Goal: Information Seeking & Learning: Learn about a topic

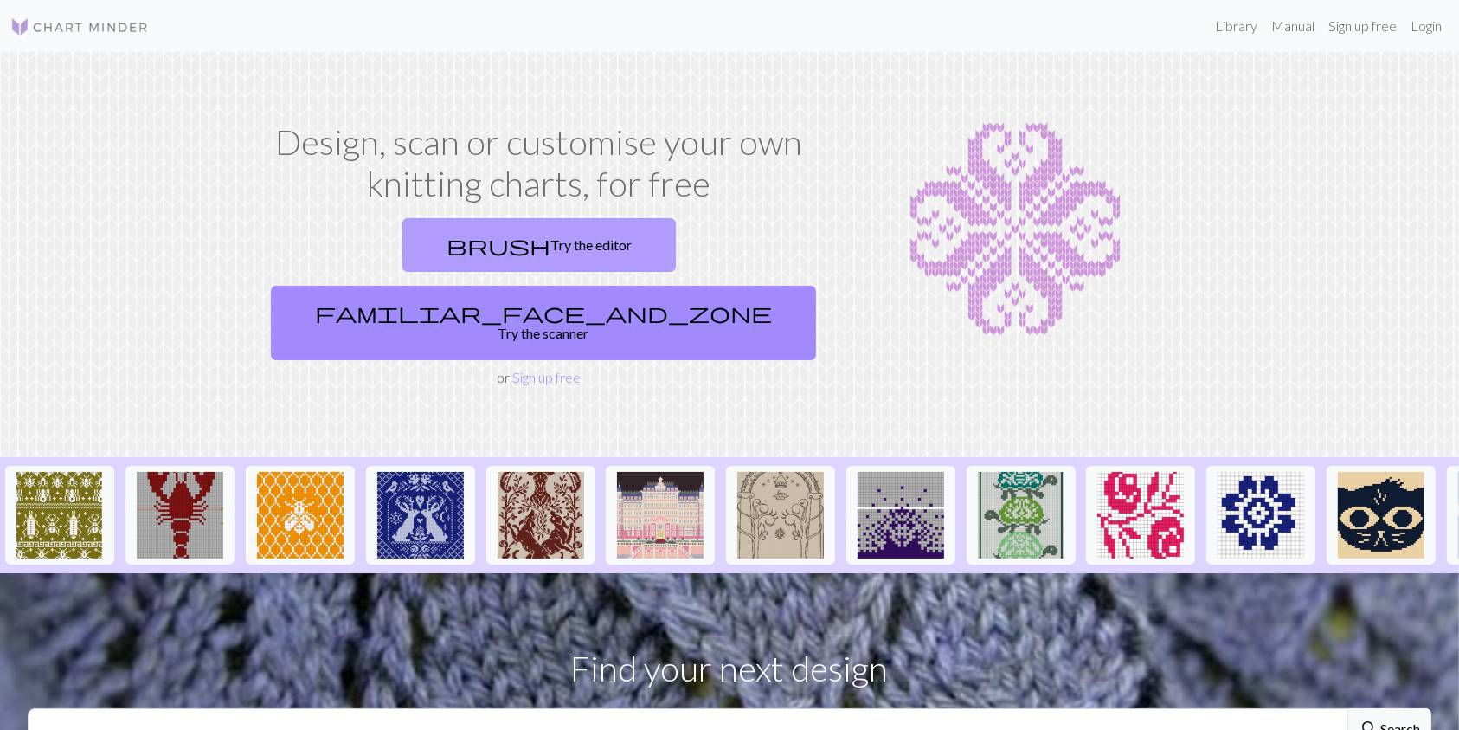
click at [403, 267] on link "brush Try the editor" at bounding box center [540, 245] width 274 height 54
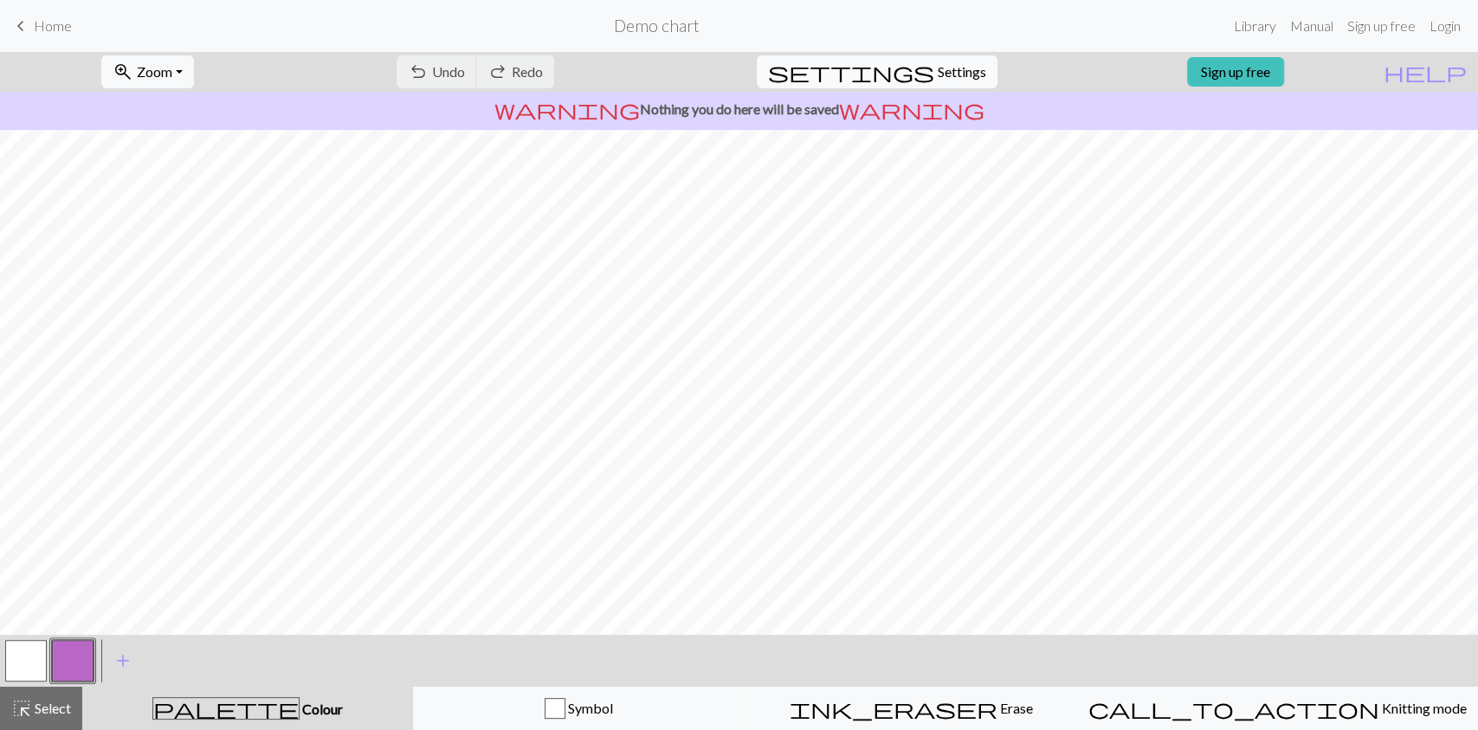
click at [937, 74] on span "Settings" at bounding box center [961, 71] width 48 height 21
select select "aran"
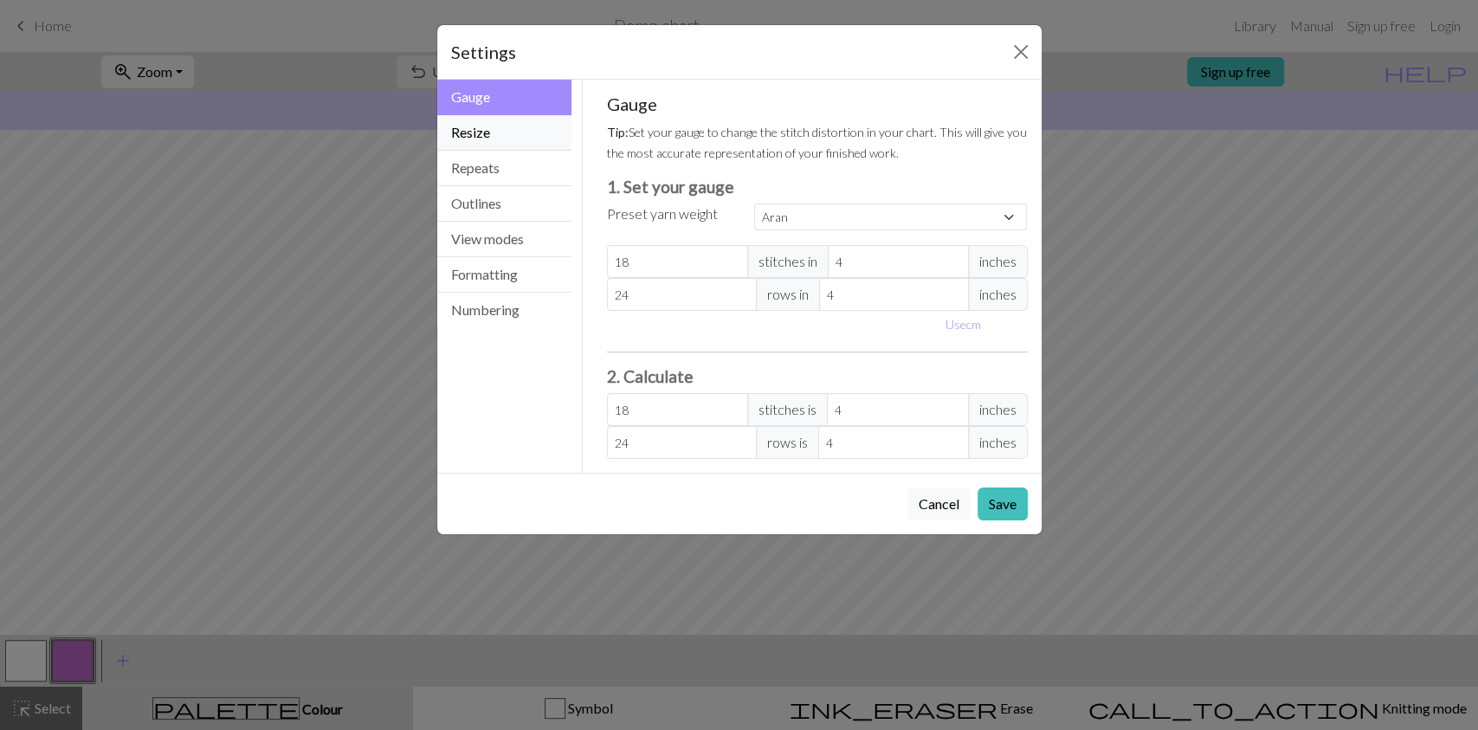
click at [518, 137] on button "Resize" at bounding box center [504, 132] width 135 height 35
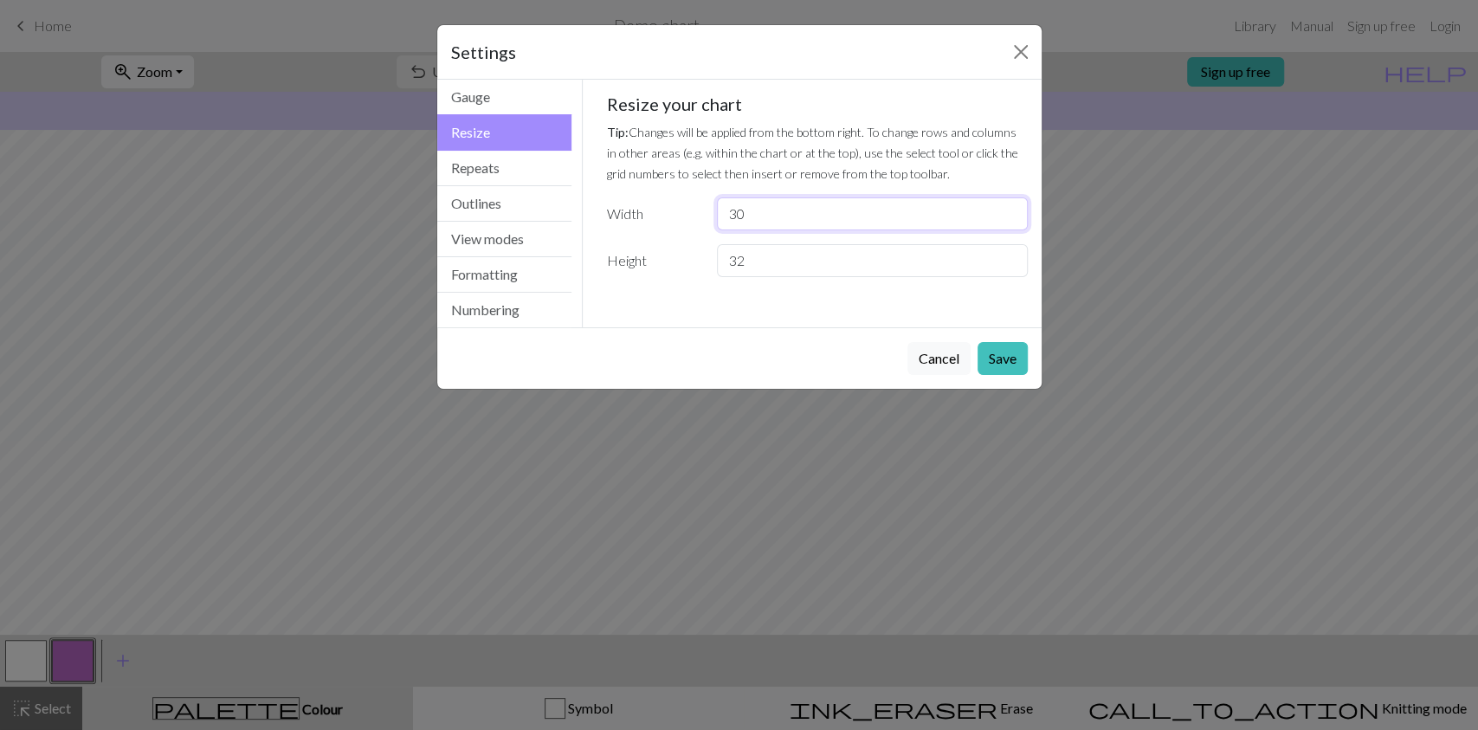
click at [772, 214] on input "30" at bounding box center [872, 213] width 310 height 33
type input "3"
type input "54"
drag, startPoint x: 790, startPoint y: 273, endPoint x: 708, endPoint y: 263, distance: 82.8
click at [708, 263] on div "32" at bounding box center [871, 260] width 331 height 33
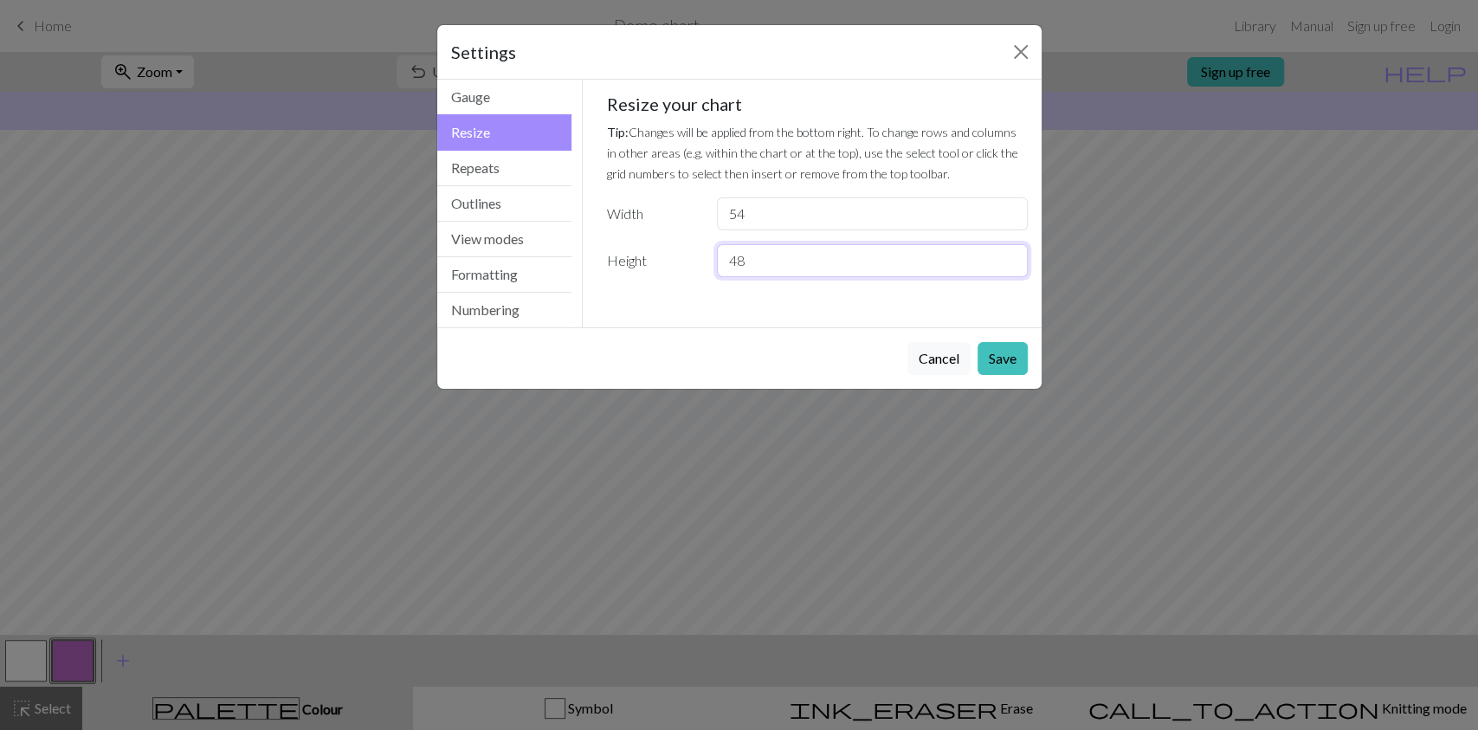
type input "48"
drag, startPoint x: 765, startPoint y: 225, endPoint x: 665, endPoint y: 210, distance: 101.5
click at [665, 210] on div "Width 54" at bounding box center [816, 213] width 441 height 33
type input "36"
click at [1014, 351] on button "Save" at bounding box center [1002, 358] width 50 height 33
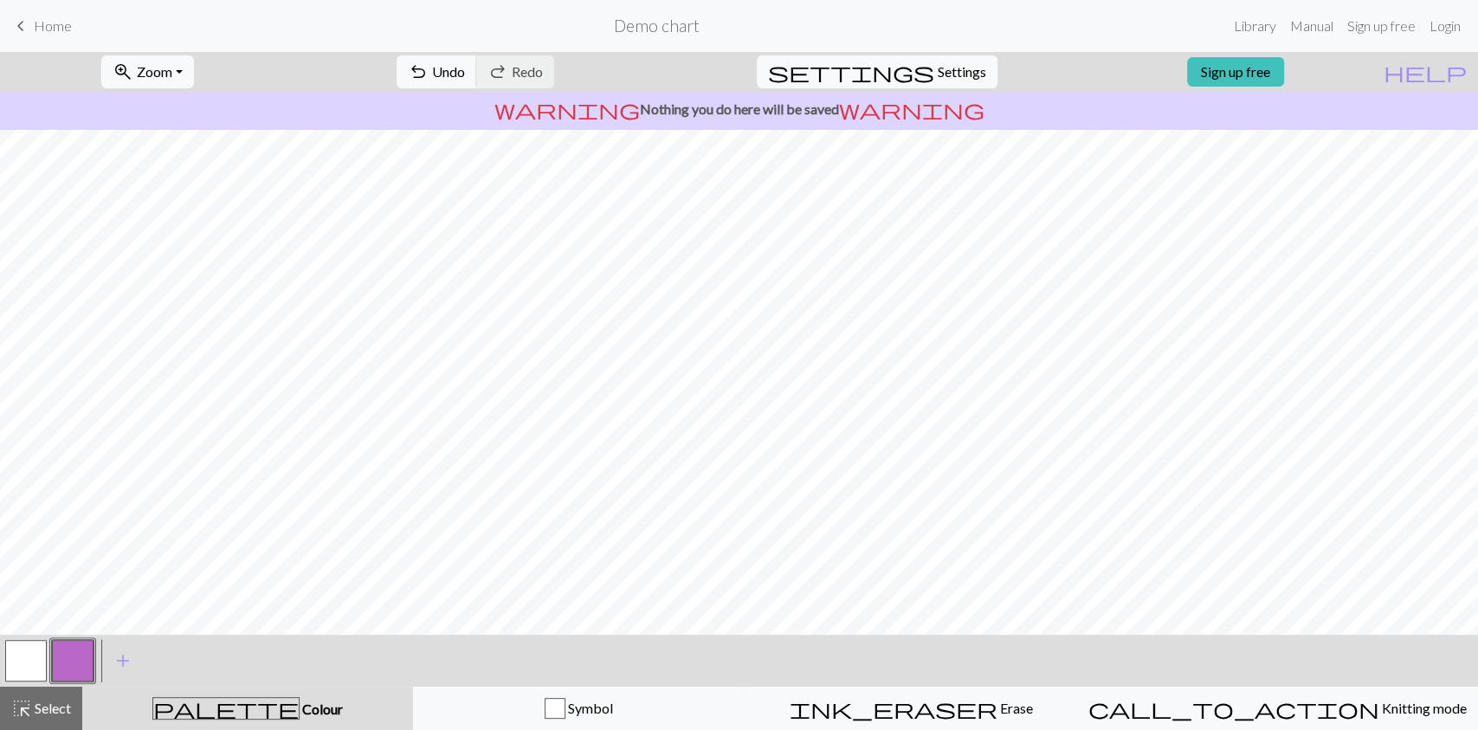
scroll to position [152, 0]
click at [28, 657] on button "button" at bounding box center [26, 661] width 42 height 42
click at [119, 659] on span "add" at bounding box center [123, 660] width 21 height 24
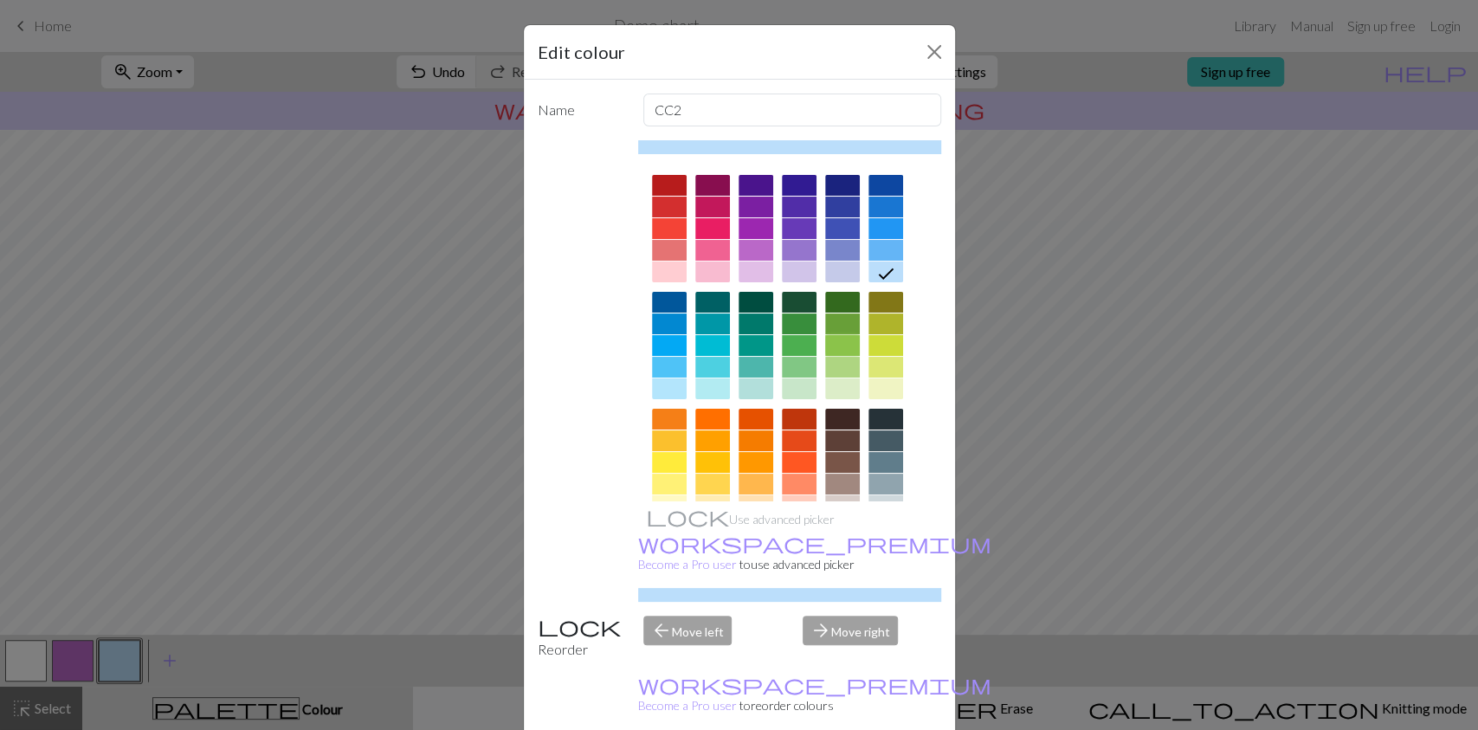
click at [834, 345] on div at bounding box center [842, 345] width 35 height 21
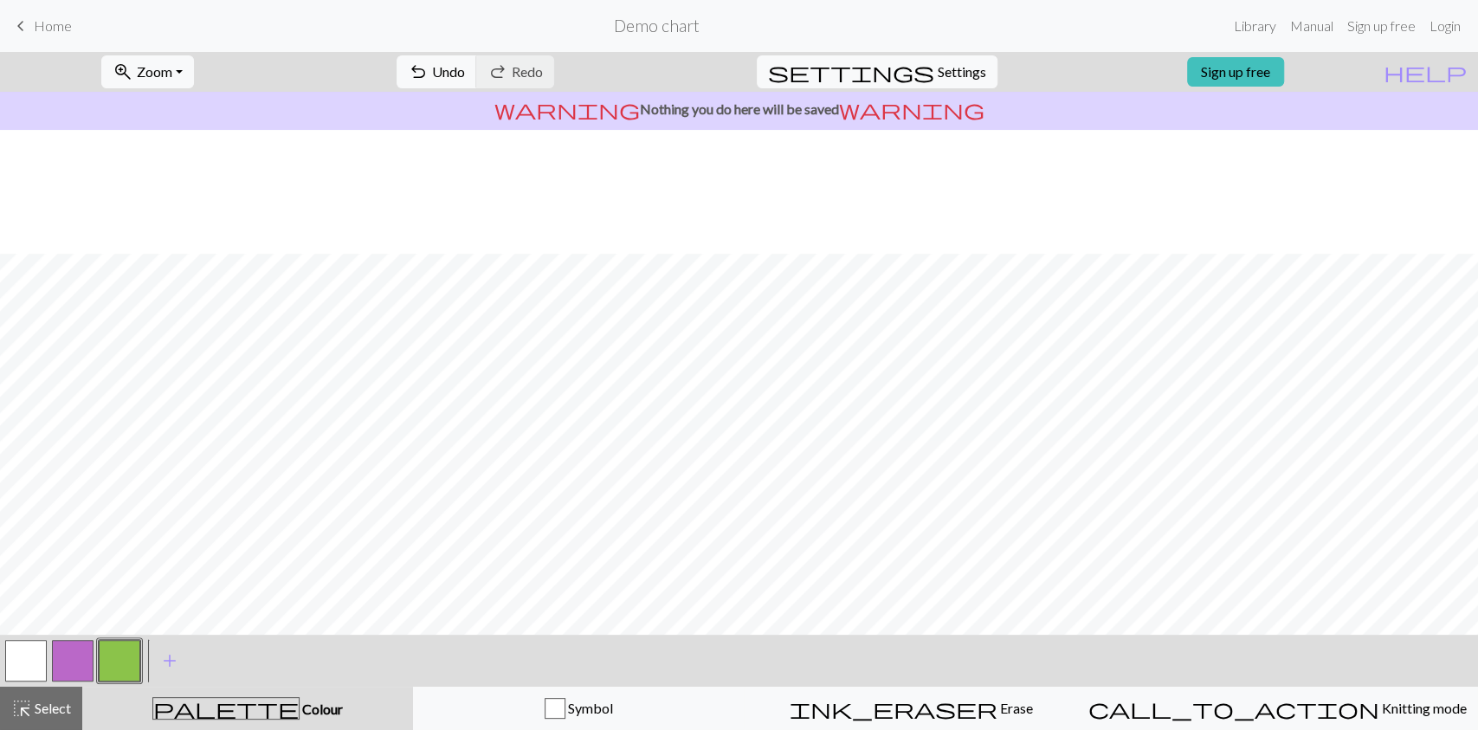
scroll to position [422, 0]
click at [34, 656] on button "button" at bounding box center [26, 661] width 42 height 42
click at [138, 644] on button "button" at bounding box center [120, 661] width 42 height 42
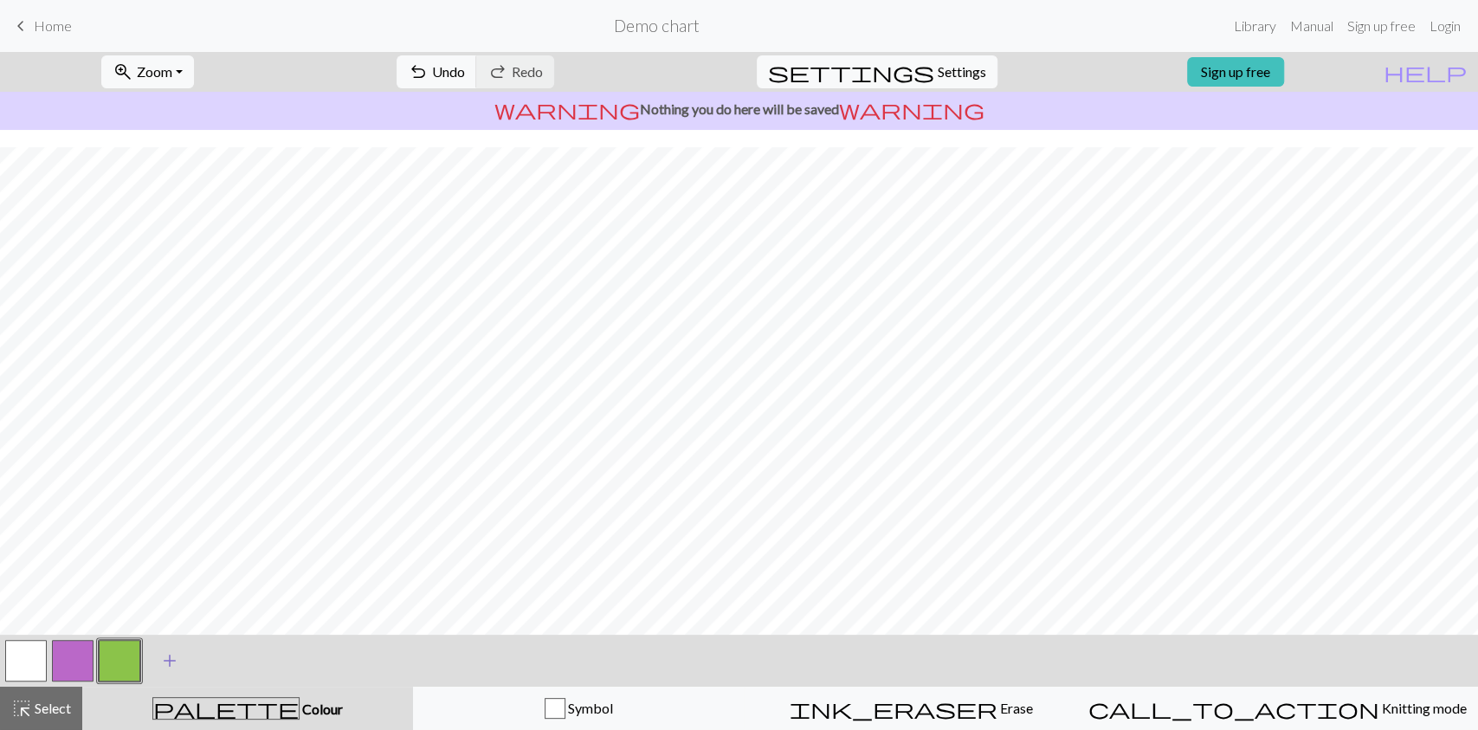
click at [183, 660] on button "add Add a colour" at bounding box center [169, 660] width 43 height 43
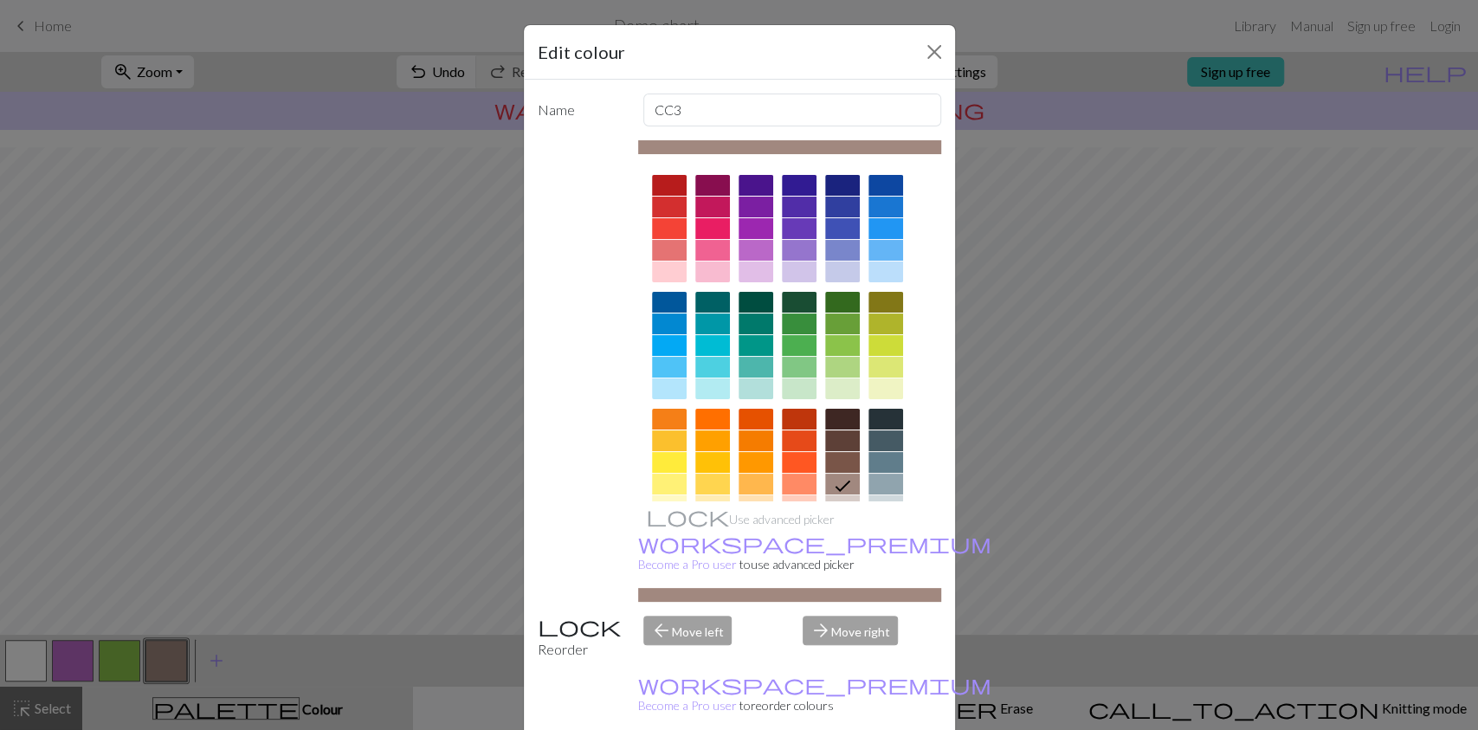
scroll to position [151, 0]
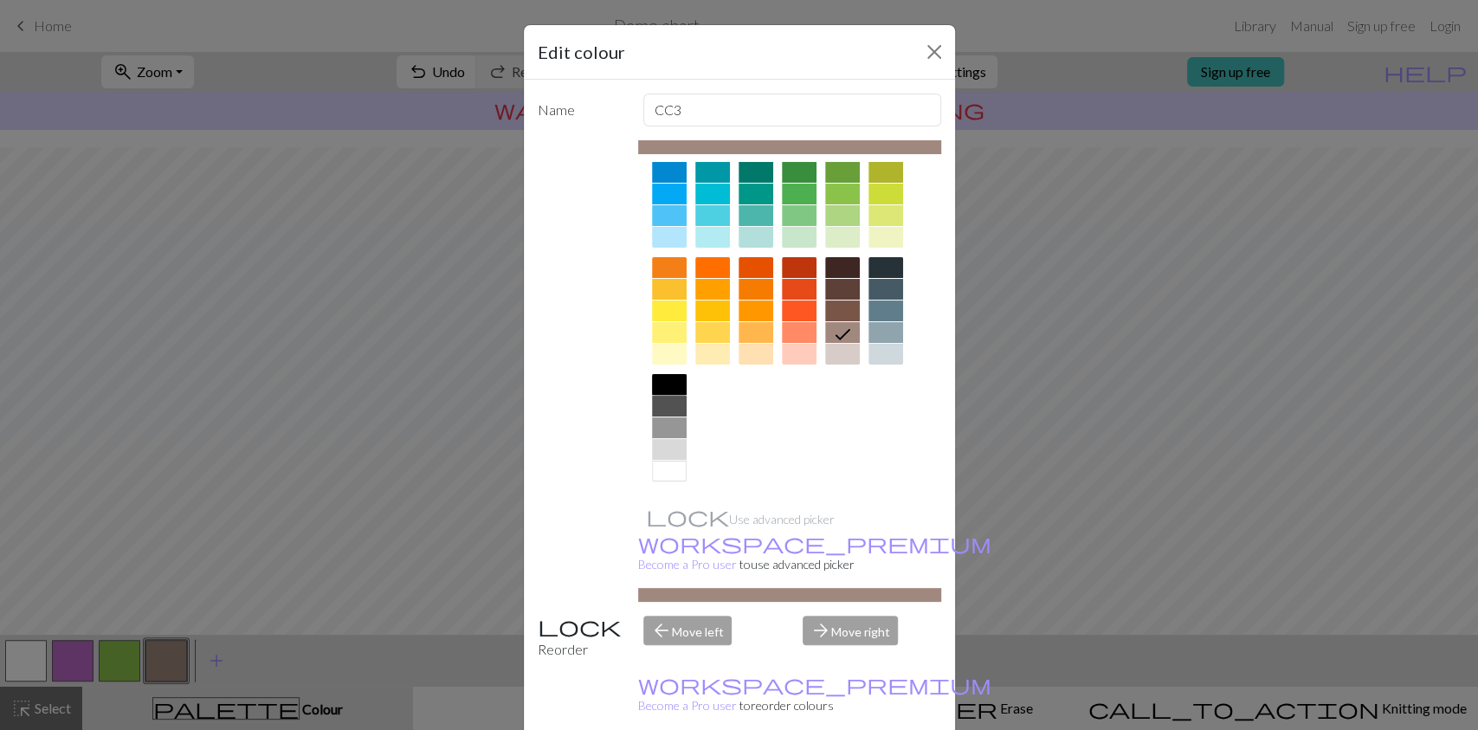
click at [652, 389] on div at bounding box center [669, 384] width 35 height 21
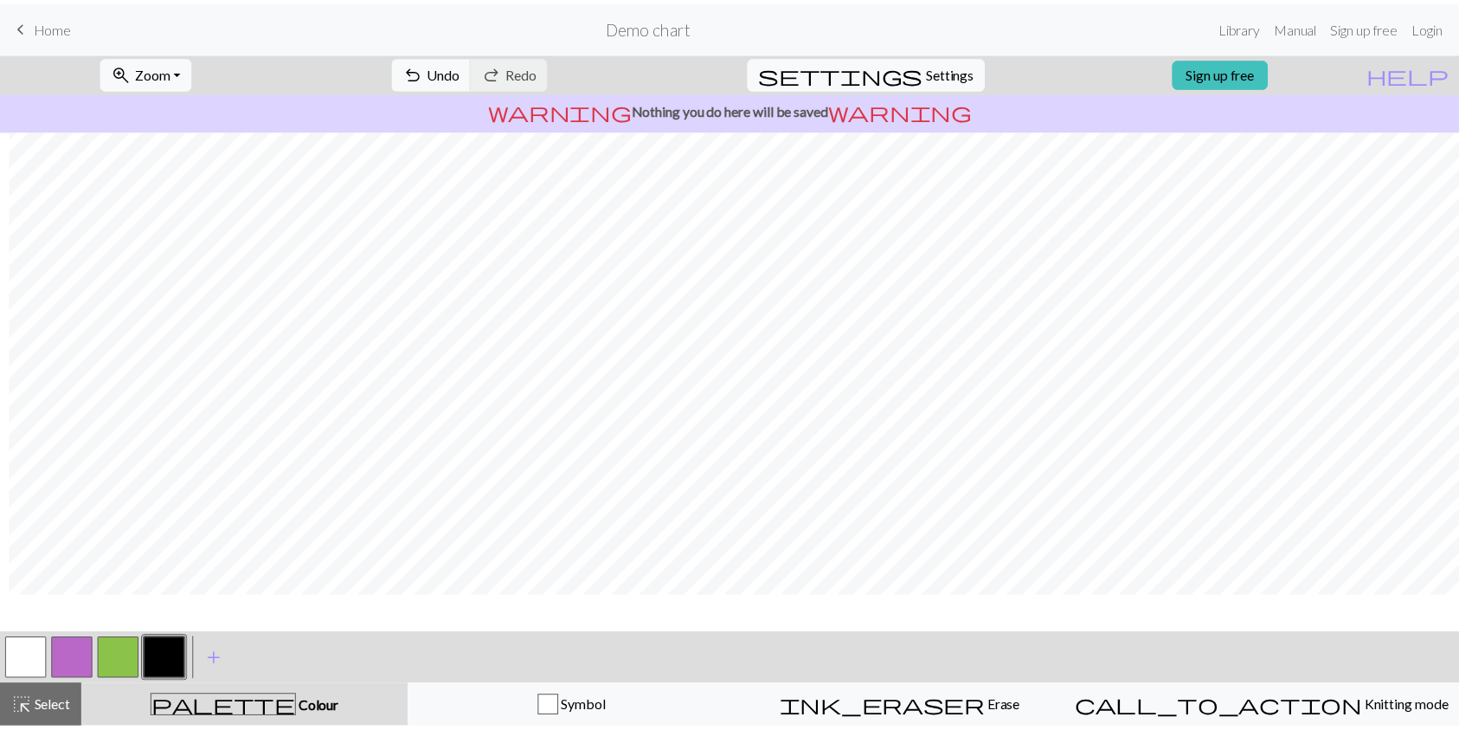
scroll to position [17, 9]
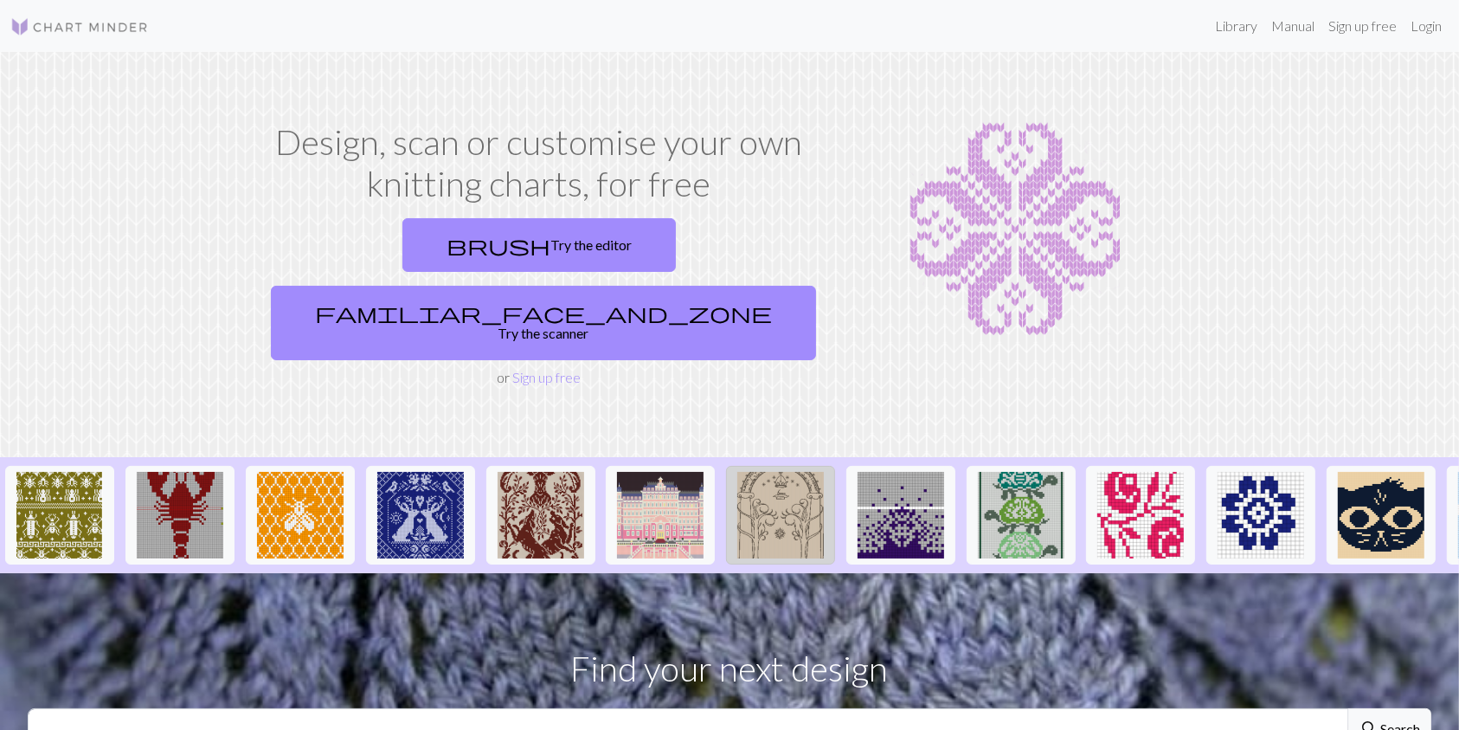
scroll to position [243, 0]
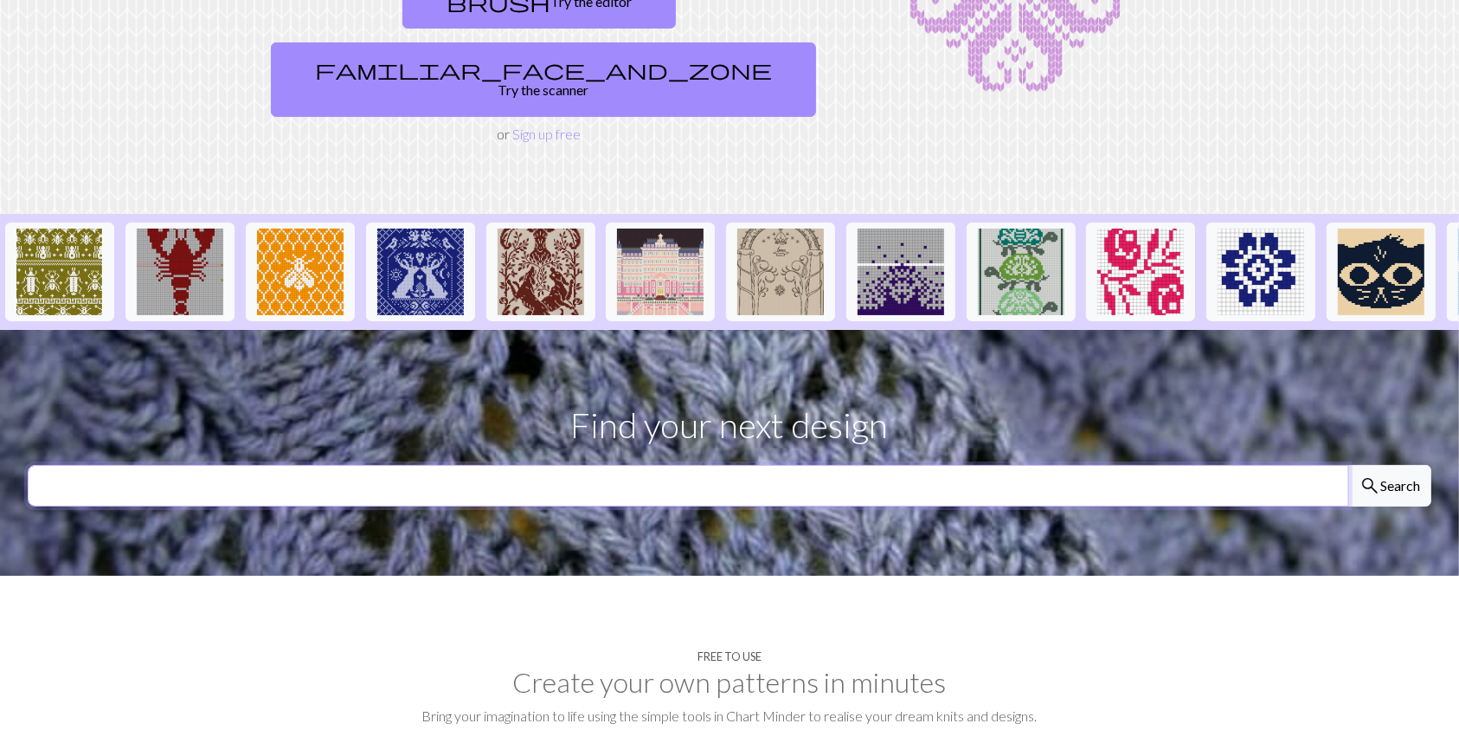
click at [639, 465] on input "text" at bounding box center [689, 486] width 1322 height 42
type input "farm"
click at [1349, 465] on button "search Search" at bounding box center [1390, 486] width 83 height 42
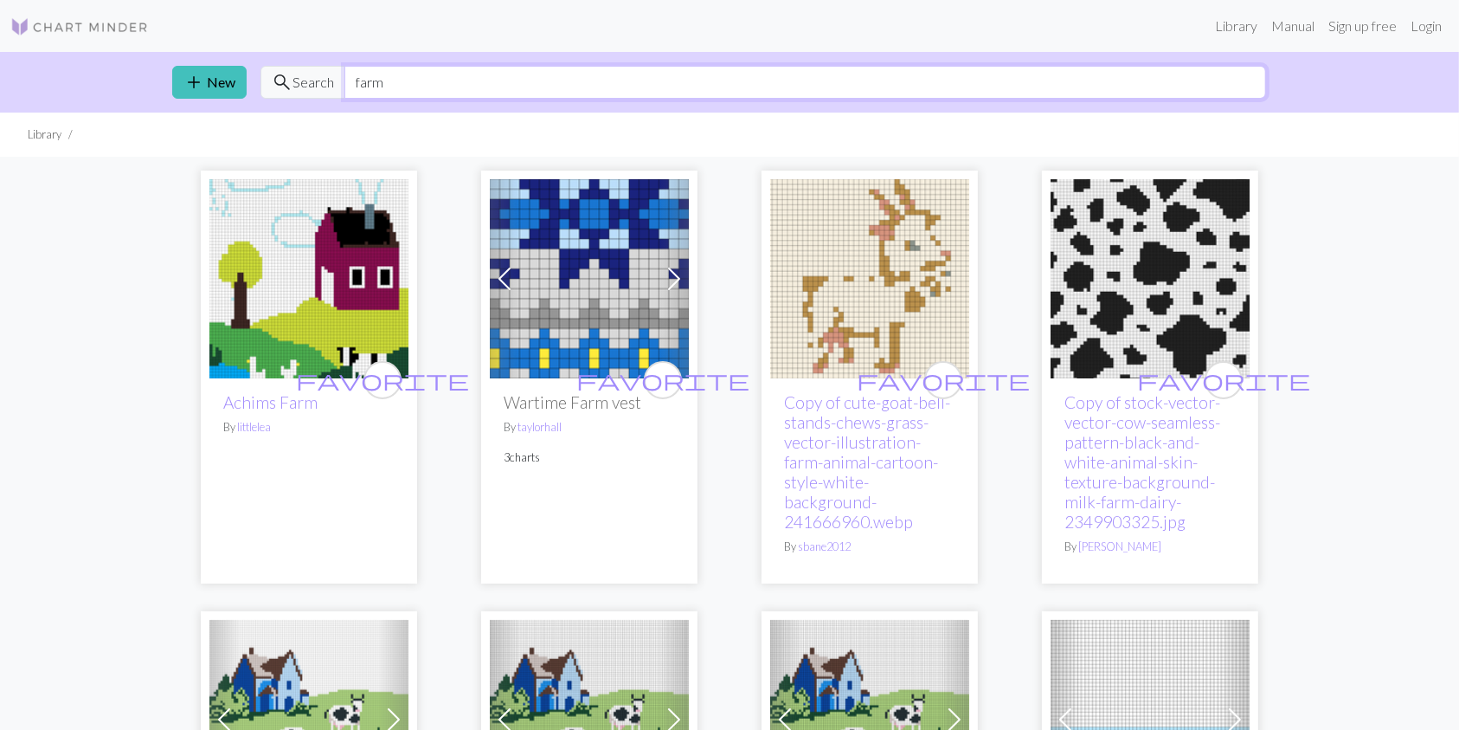
drag, startPoint x: 445, startPoint y: 76, endPoint x: 312, endPoint y: 73, distance: 132.5
click at [312, 73] on div "search Search farm" at bounding box center [764, 82] width 1006 height 33
type input "cow"
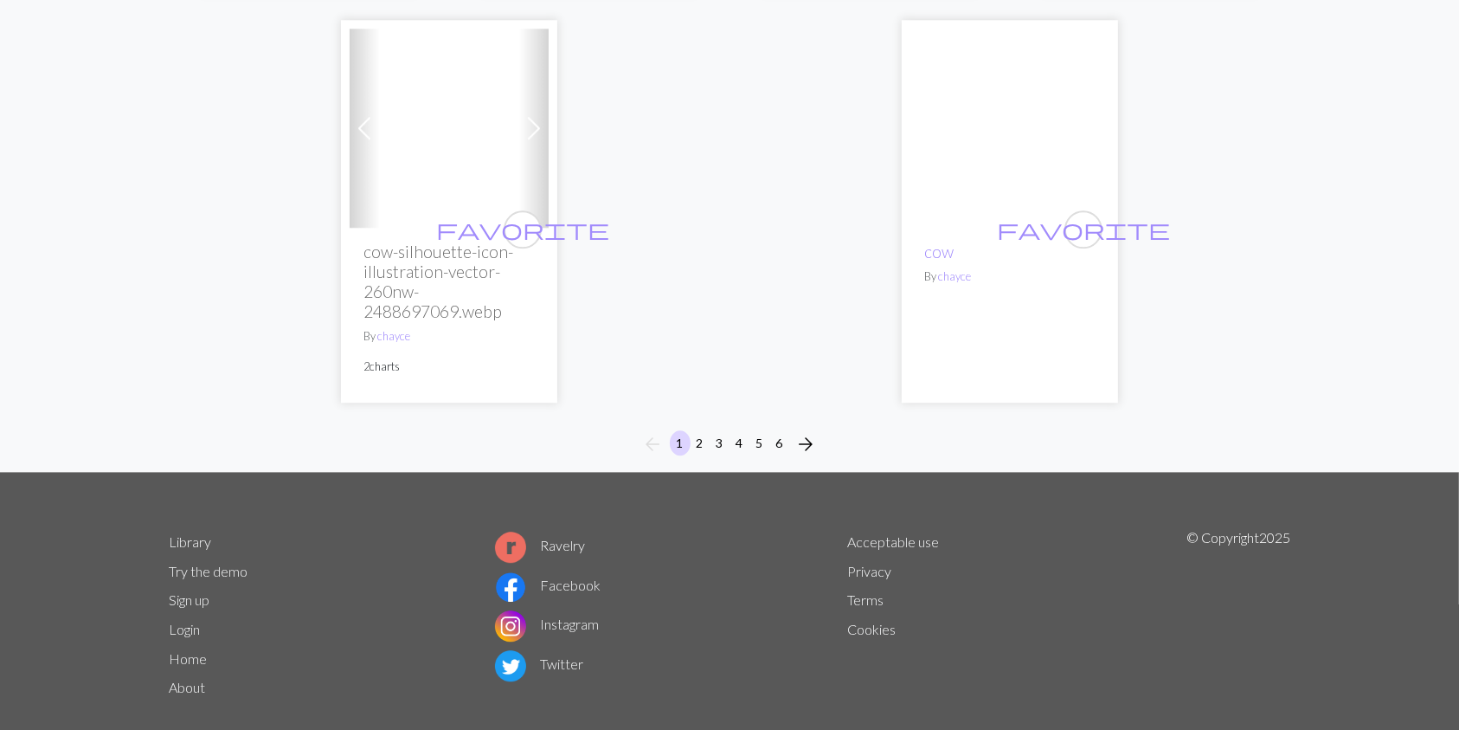
scroll to position [4702, 0]
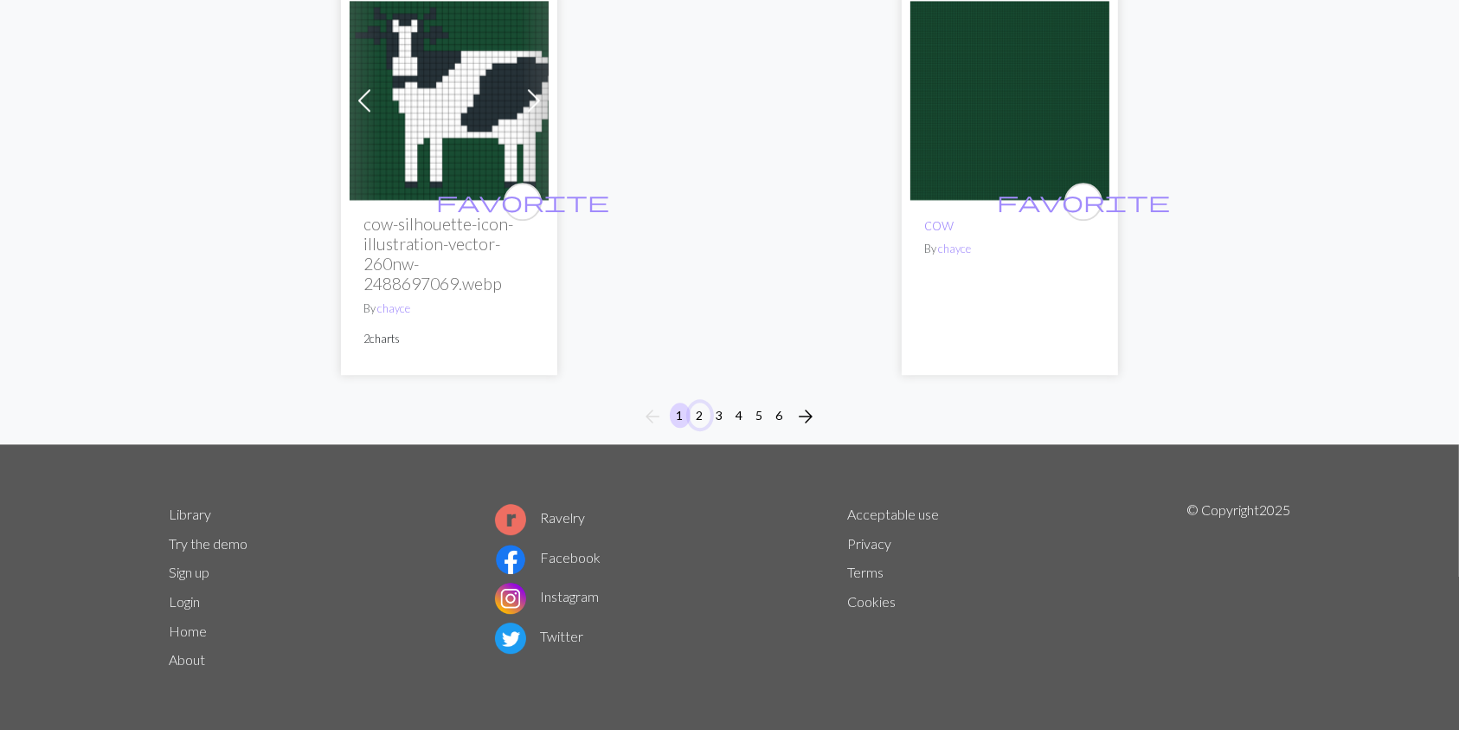
click at [692, 415] on button "2" at bounding box center [700, 415] width 21 height 25
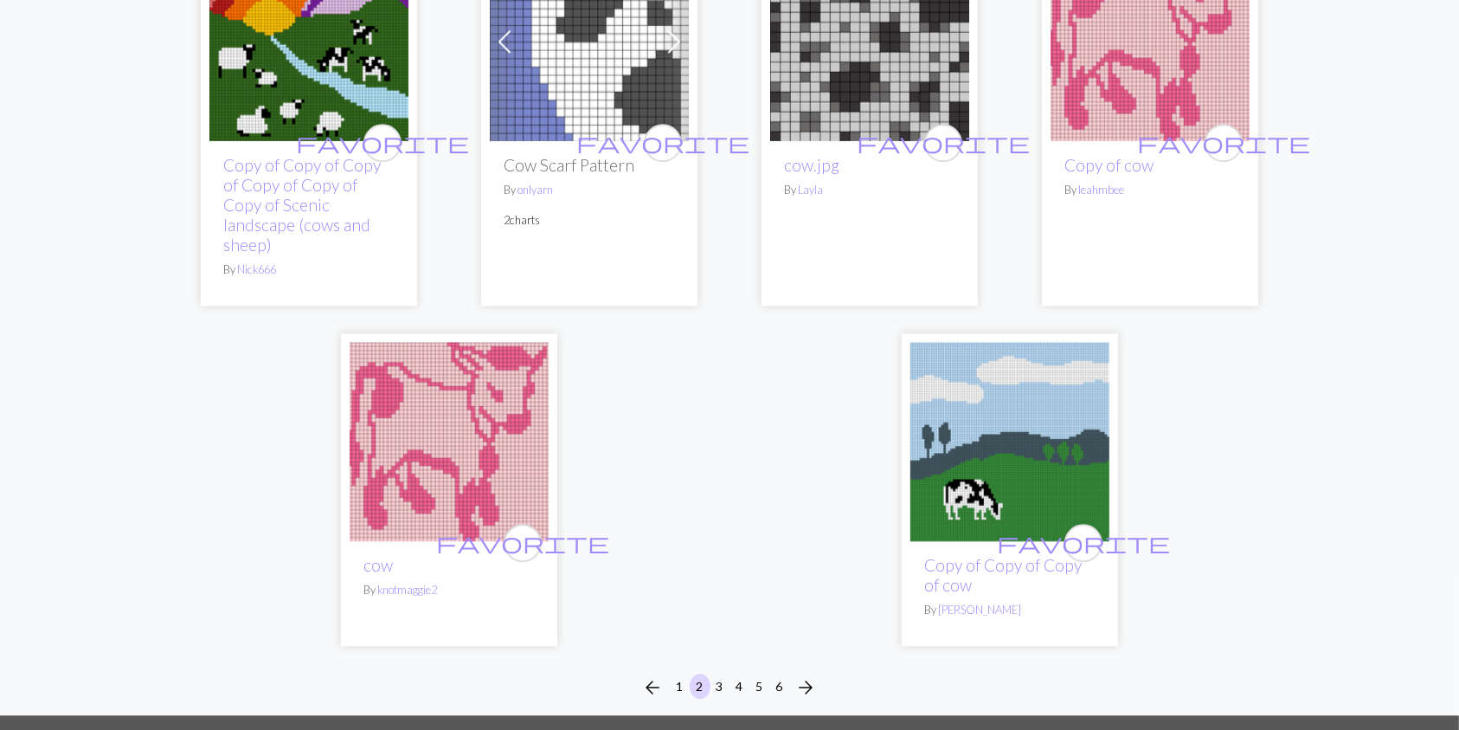
scroll to position [4844, 0]
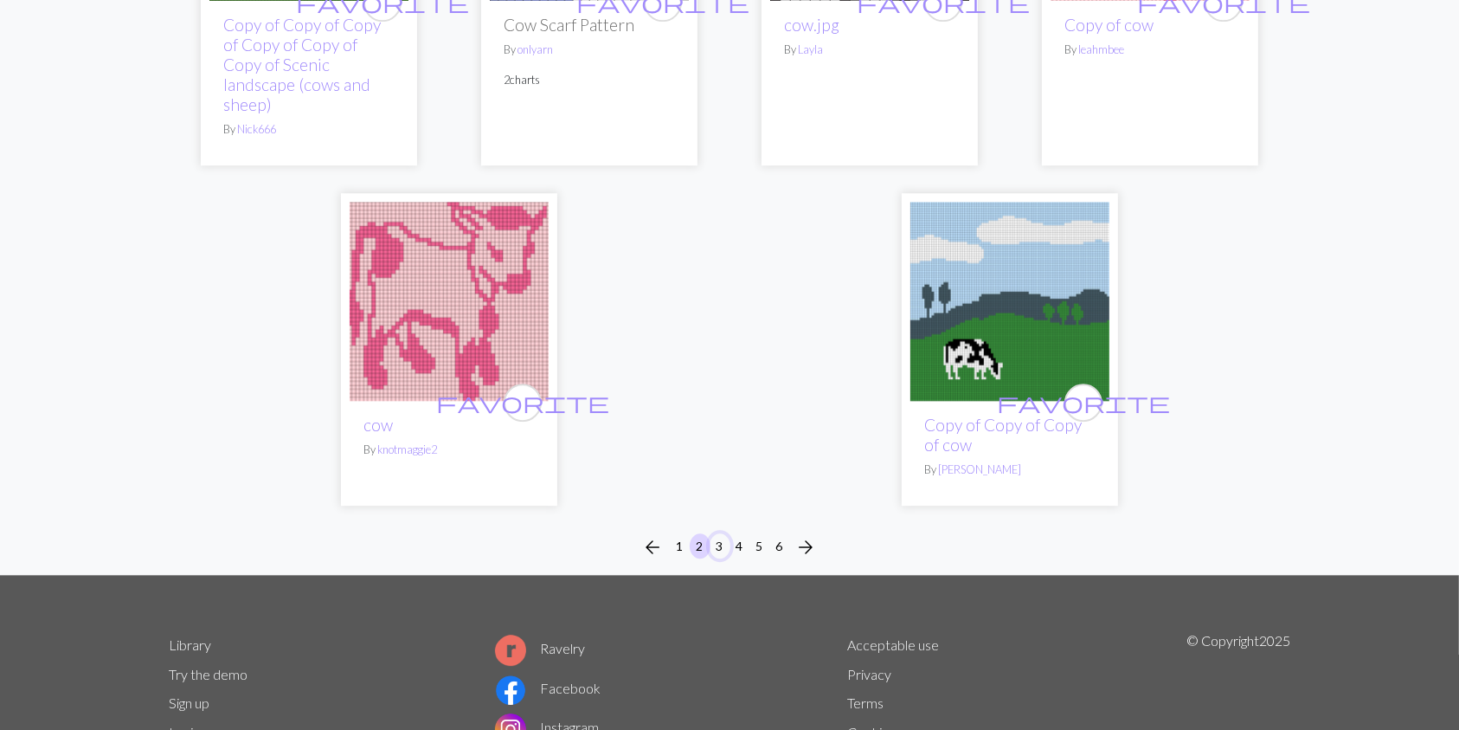
click at [723, 533] on button "3" at bounding box center [720, 545] width 21 height 25
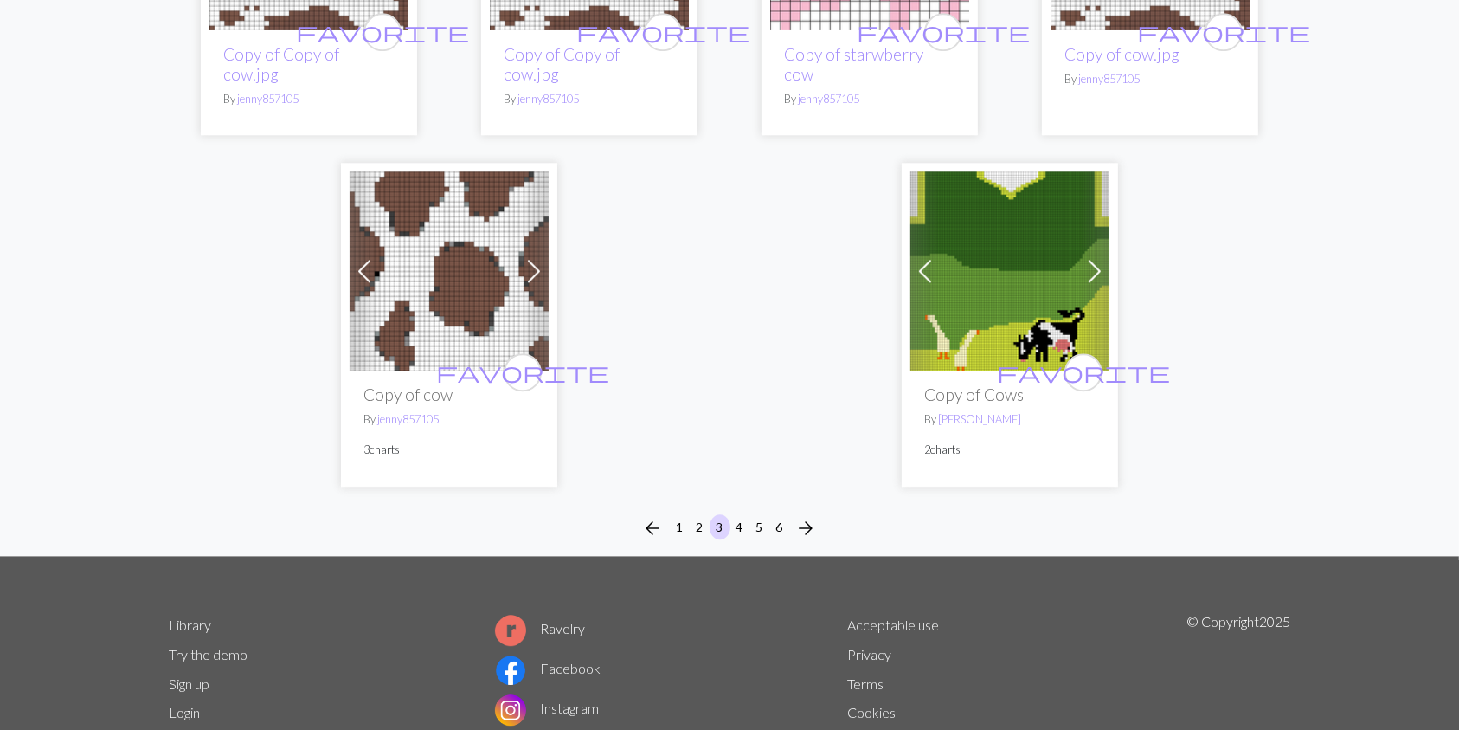
scroll to position [4550, 0]
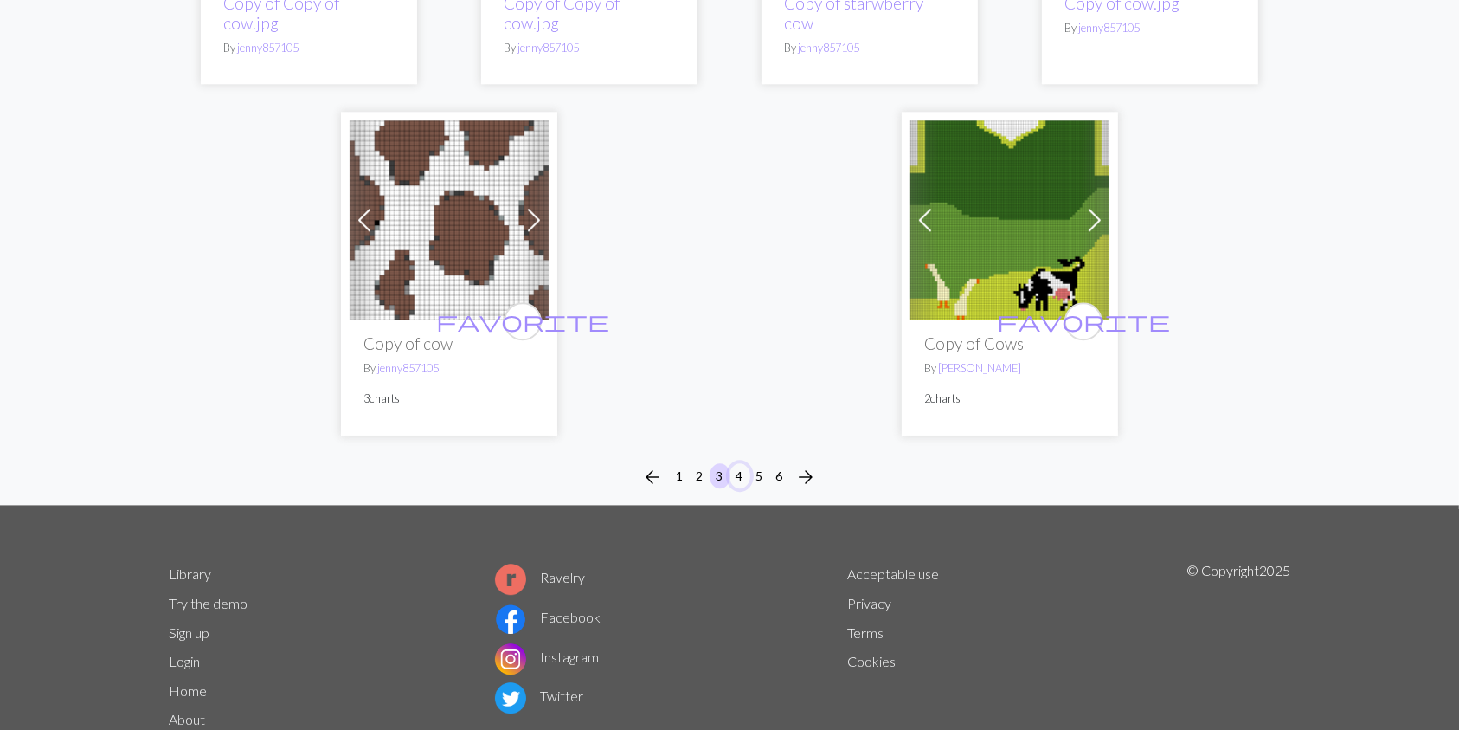
click at [740, 463] on button "4" at bounding box center [740, 475] width 21 height 25
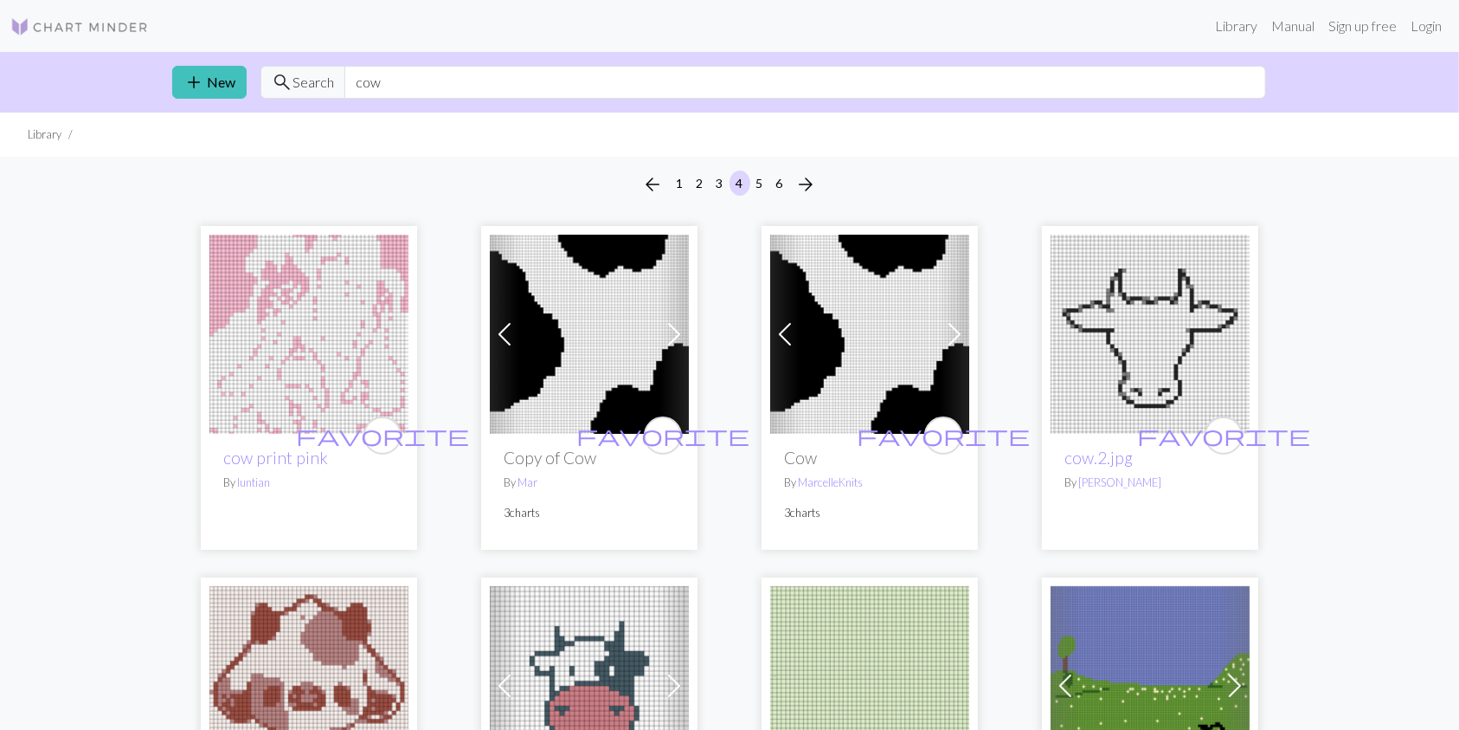
drag, startPoint x: 478, startPoint y: 100, endPoint x: 443, endPoint y: 79, distance: 40.8
click at [443, 79] on div "add New search Search cow" at bounding box center [729, 82] width 1143 height 61
drag, startPoint x: 443, startPoint y: 79, endPoint x: 356, endPoint y: 76, distance: 87.5
click at [356, 76] on input "cow" at bounding box center [806, 82] width 922 height 33
type input "sheep"
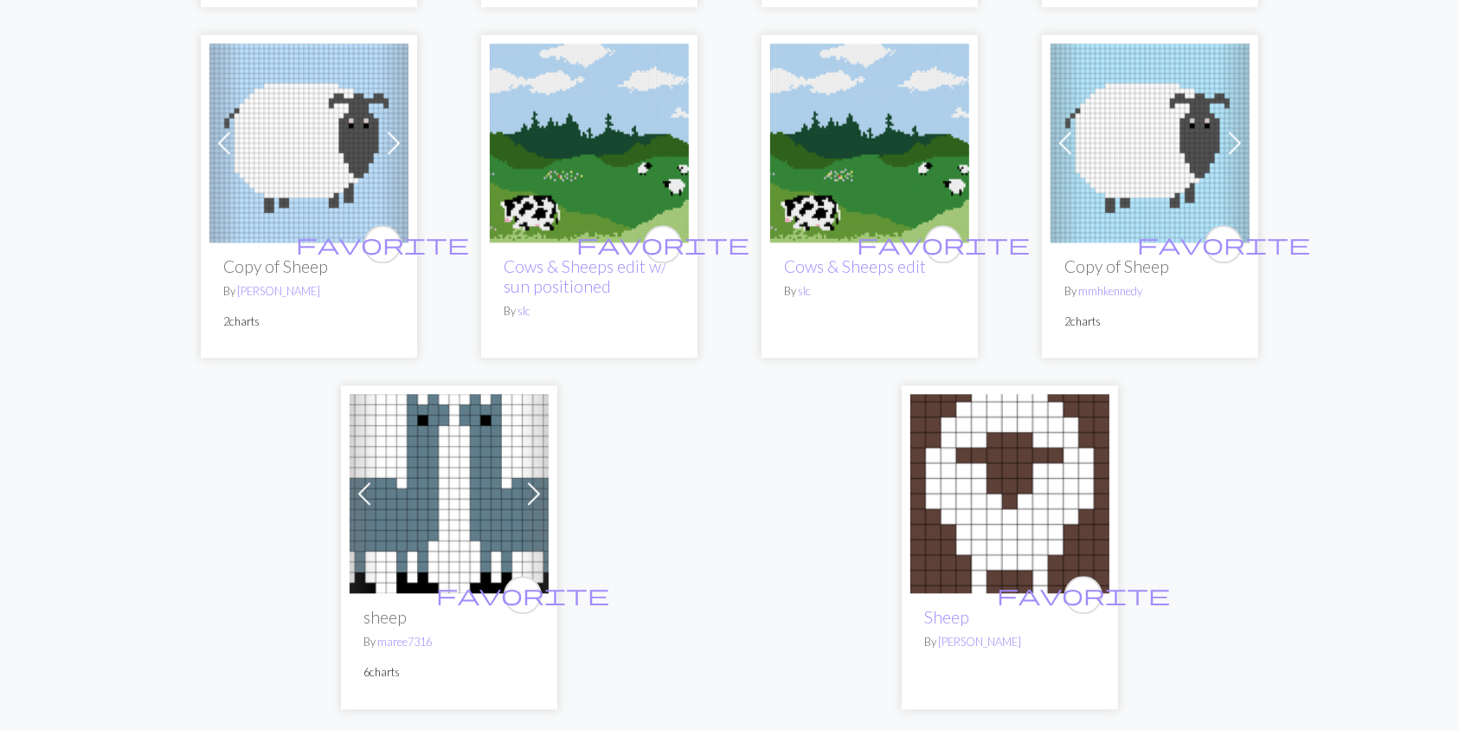
scroll to position [4451, 0]
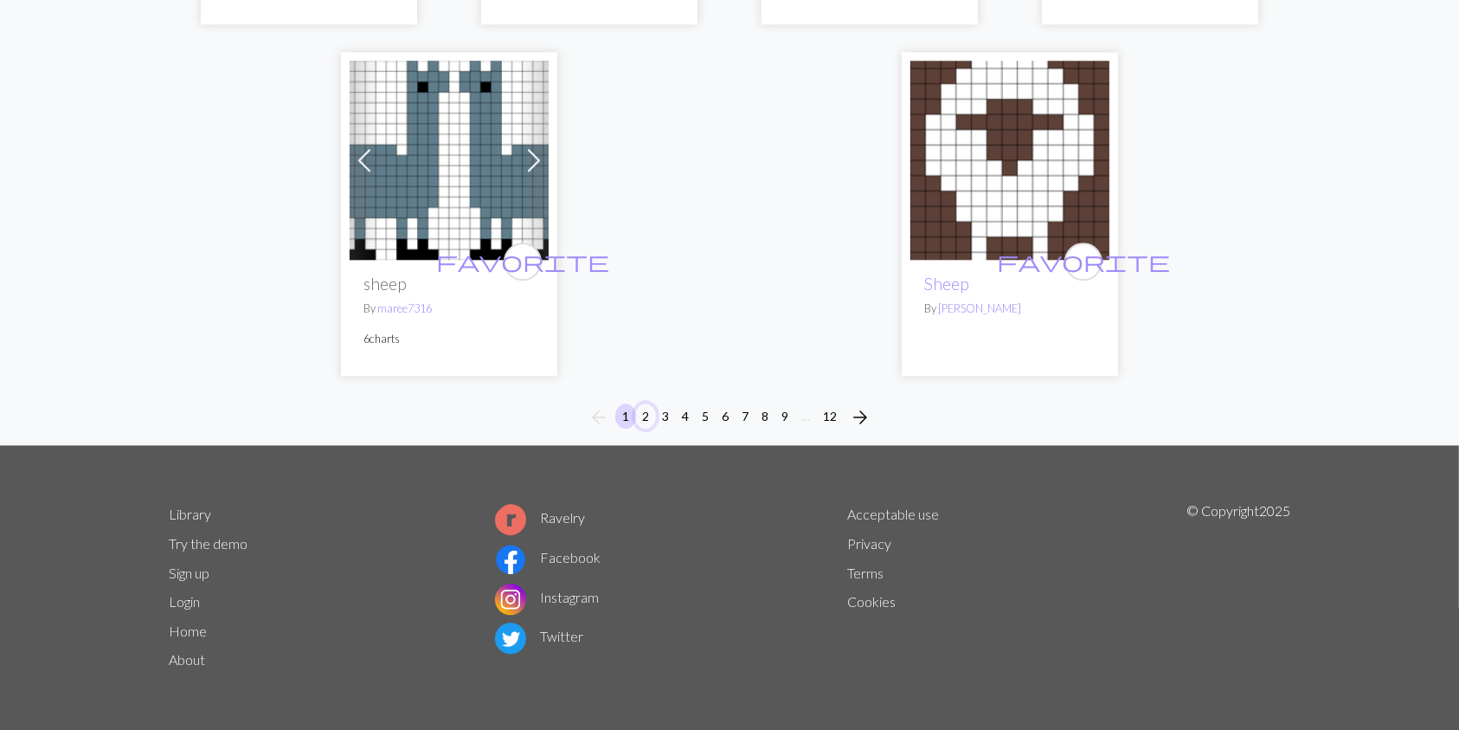
click at [652, 410] on button "2" at bounding box center [645, 415] width 21 height 25
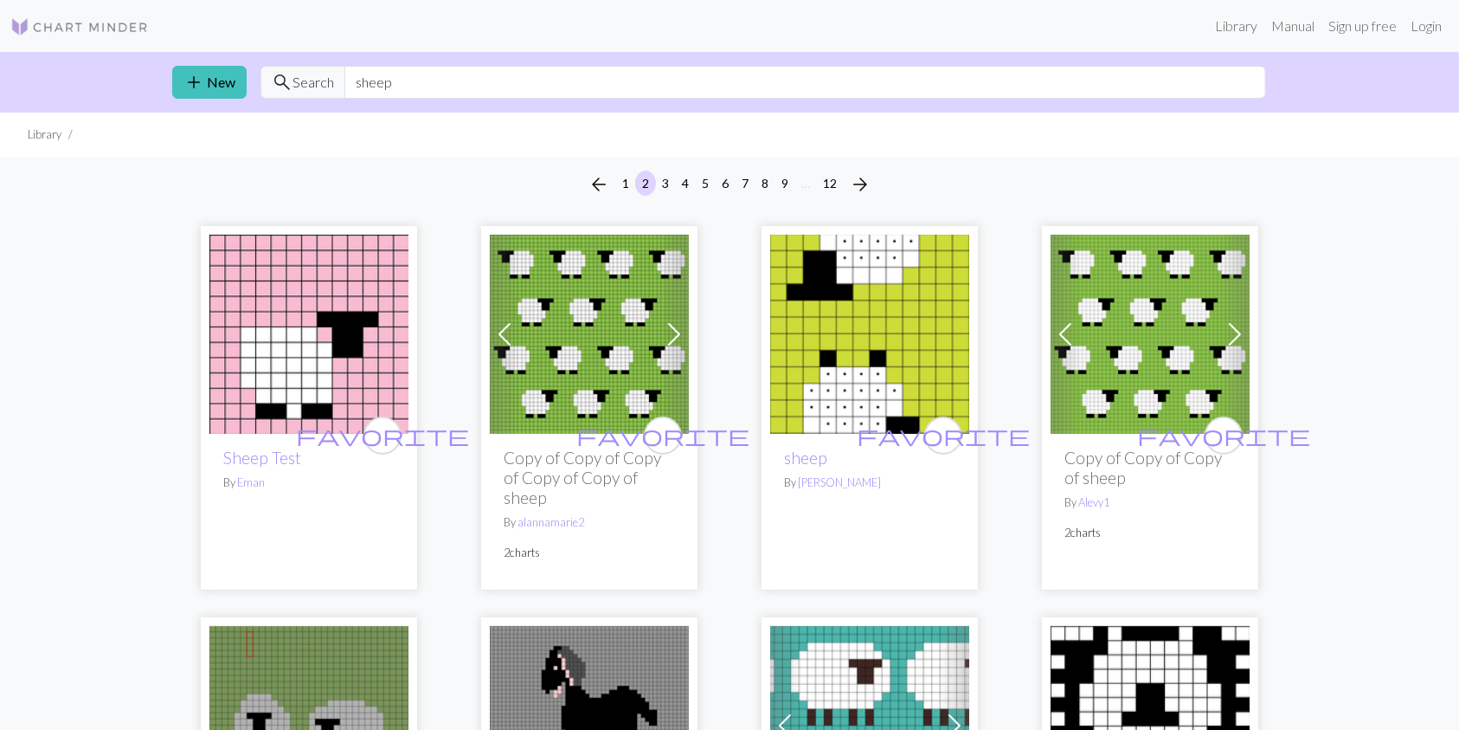
scroll to position [1, 0]
drag, startPoint x: 431, startPoint y: 82, endPoint x: 332, endPoint y: 74, distance: 99.9
click at [332, 74] on div "search Search sheep" at bounding box center [764, 81] width 1006 height 33
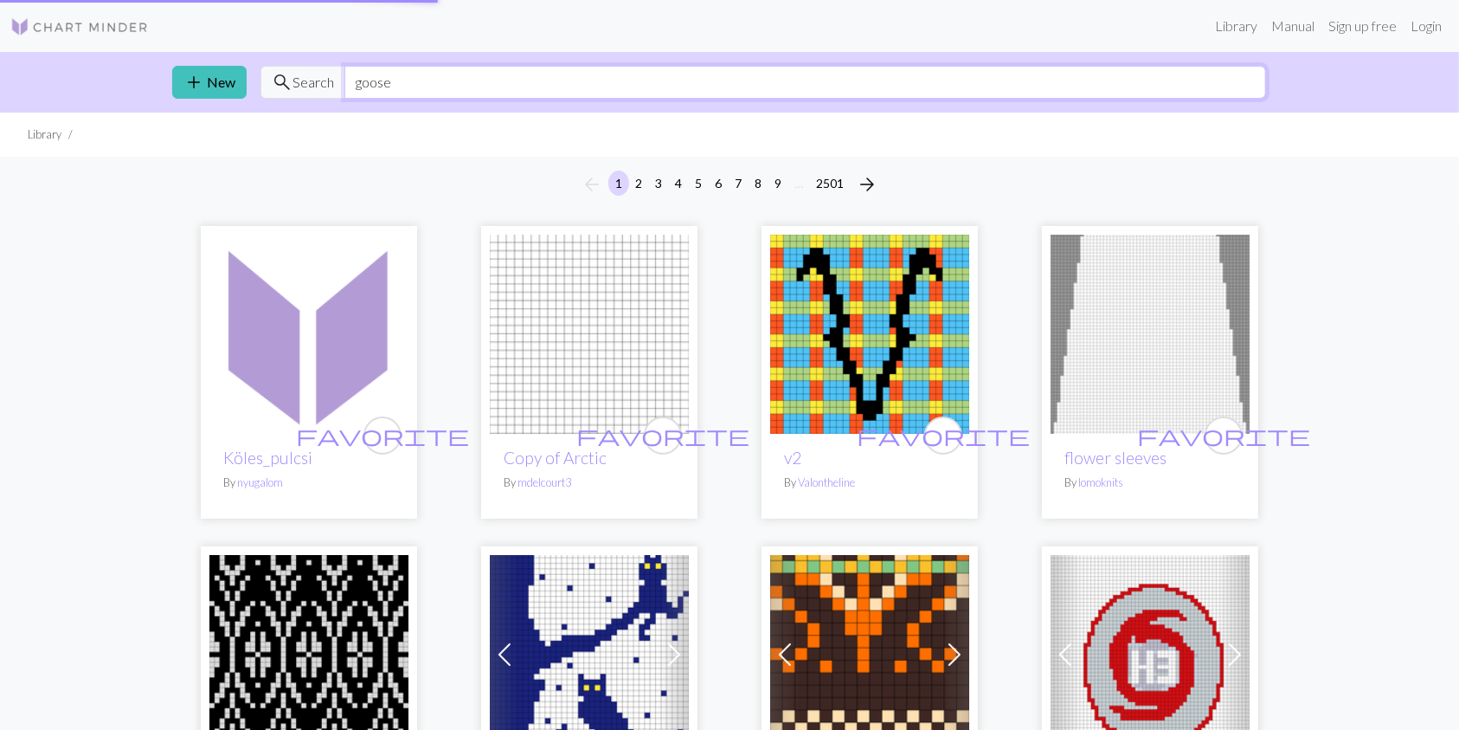
type input "goose"
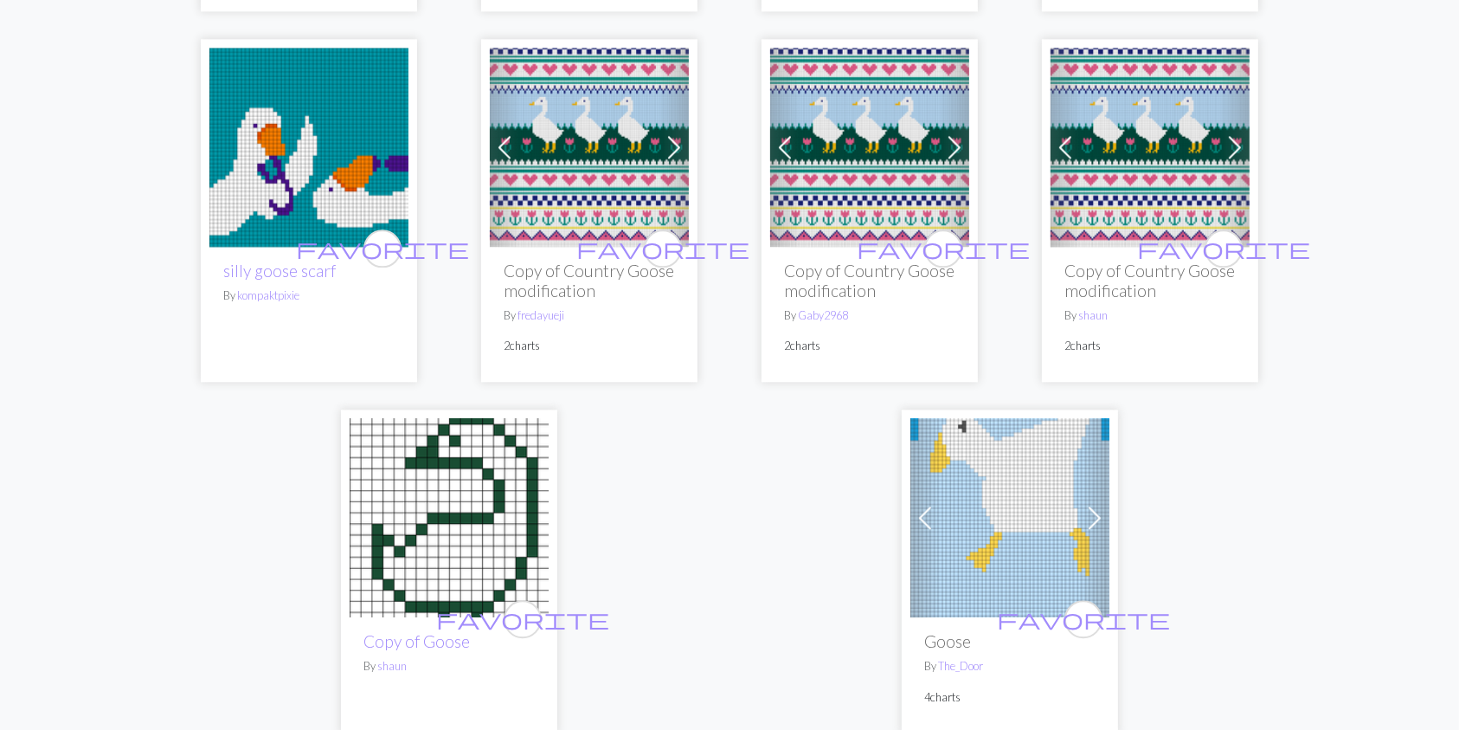
scroll to position [4342, 0]
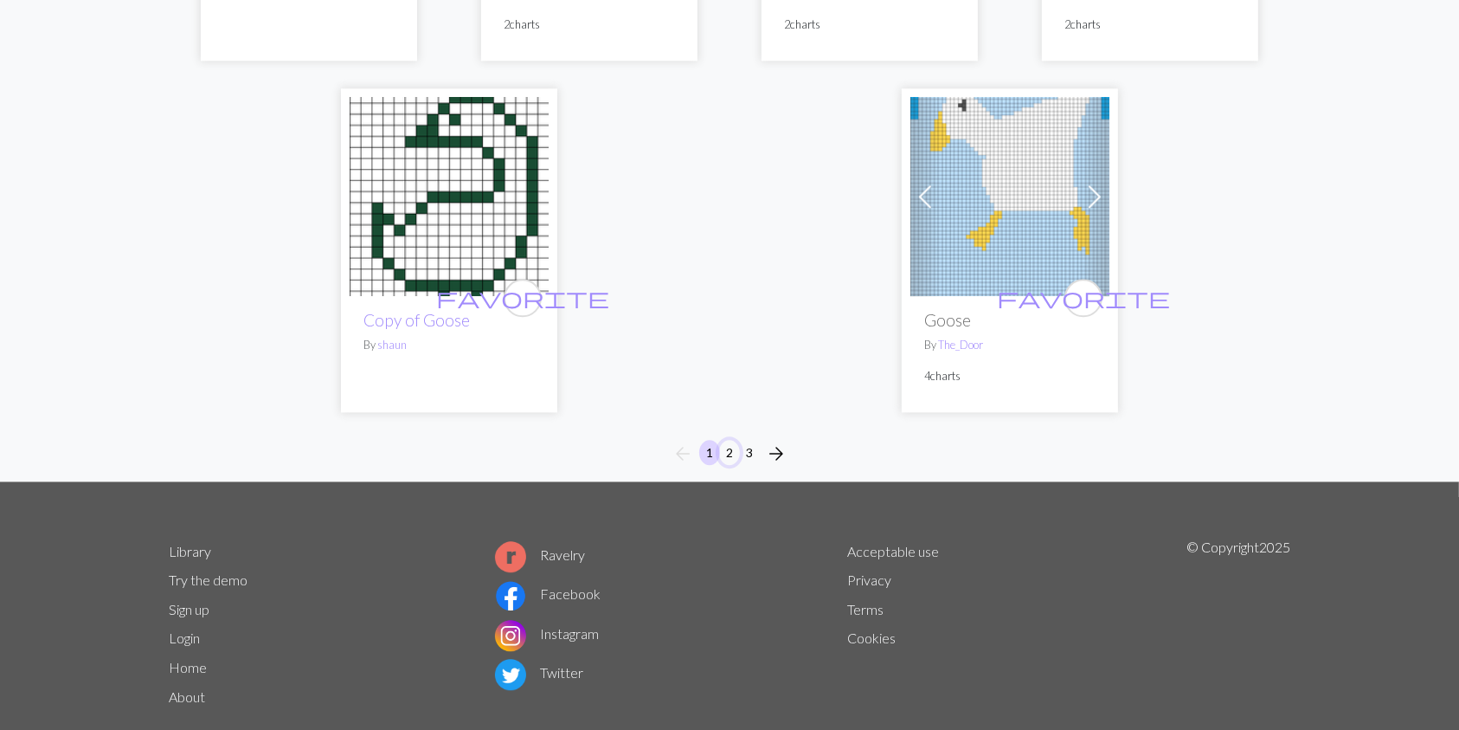
click at [725, 440] on button "2" at bounding box center [729, 452] width 21 height 25
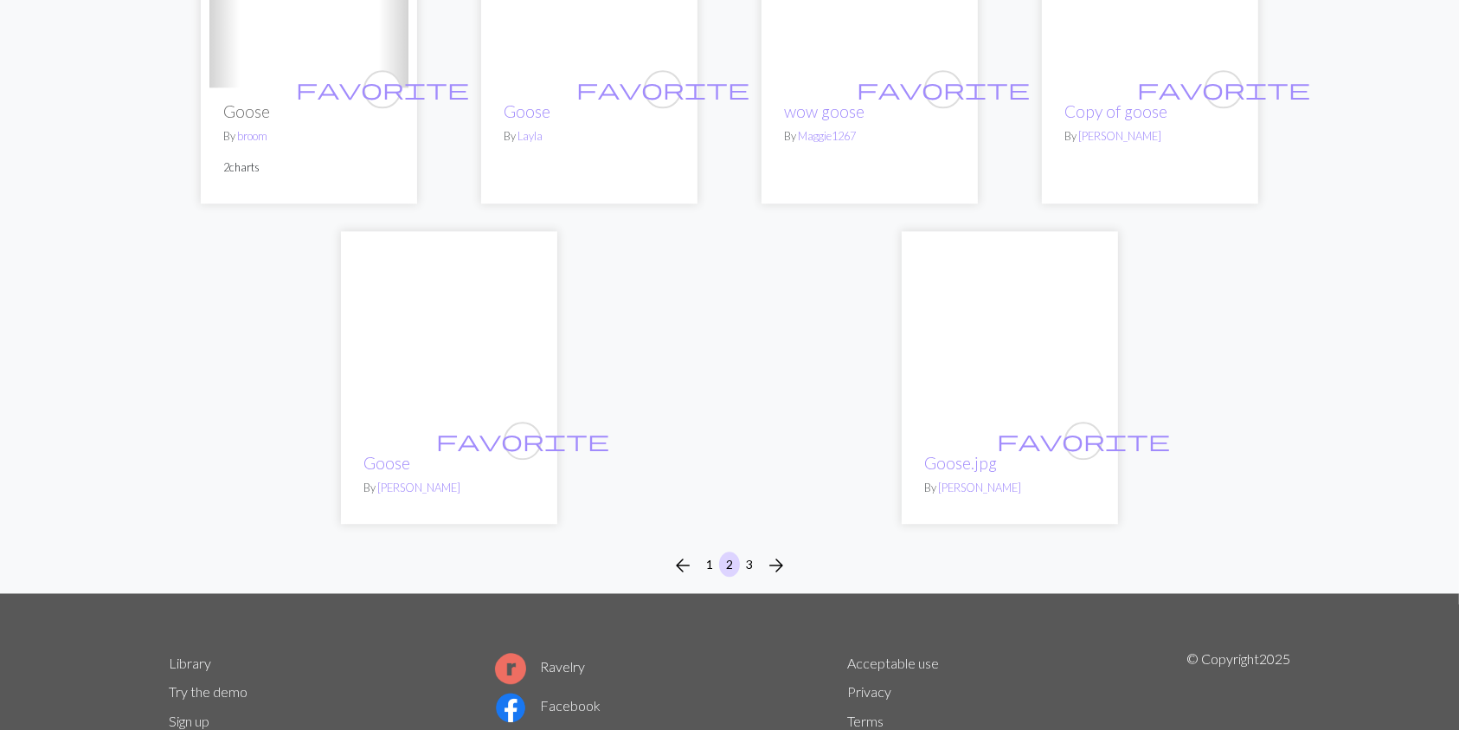
scroll to position [4237, 0]
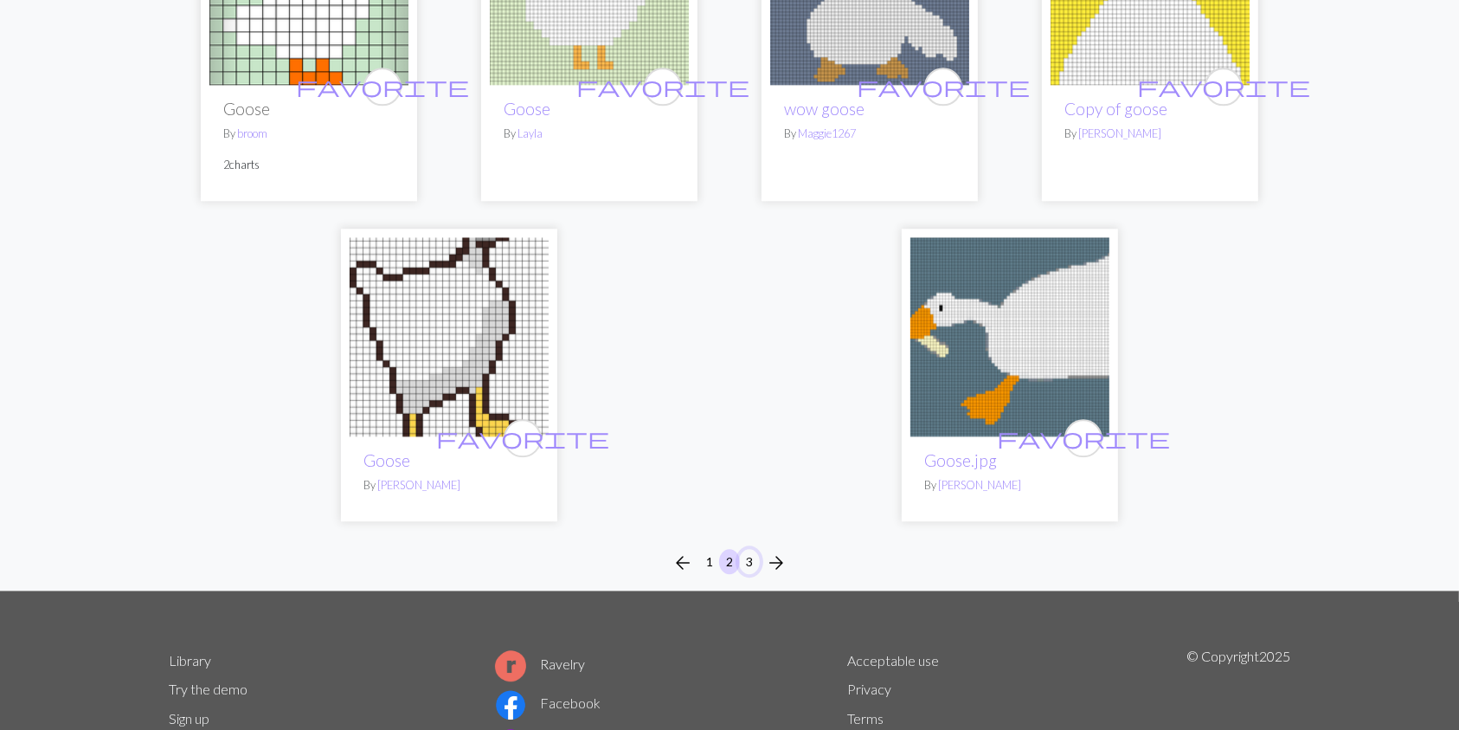
click at [749, 549] on button "3" at bounding box center [749, 561] width 21 height 25
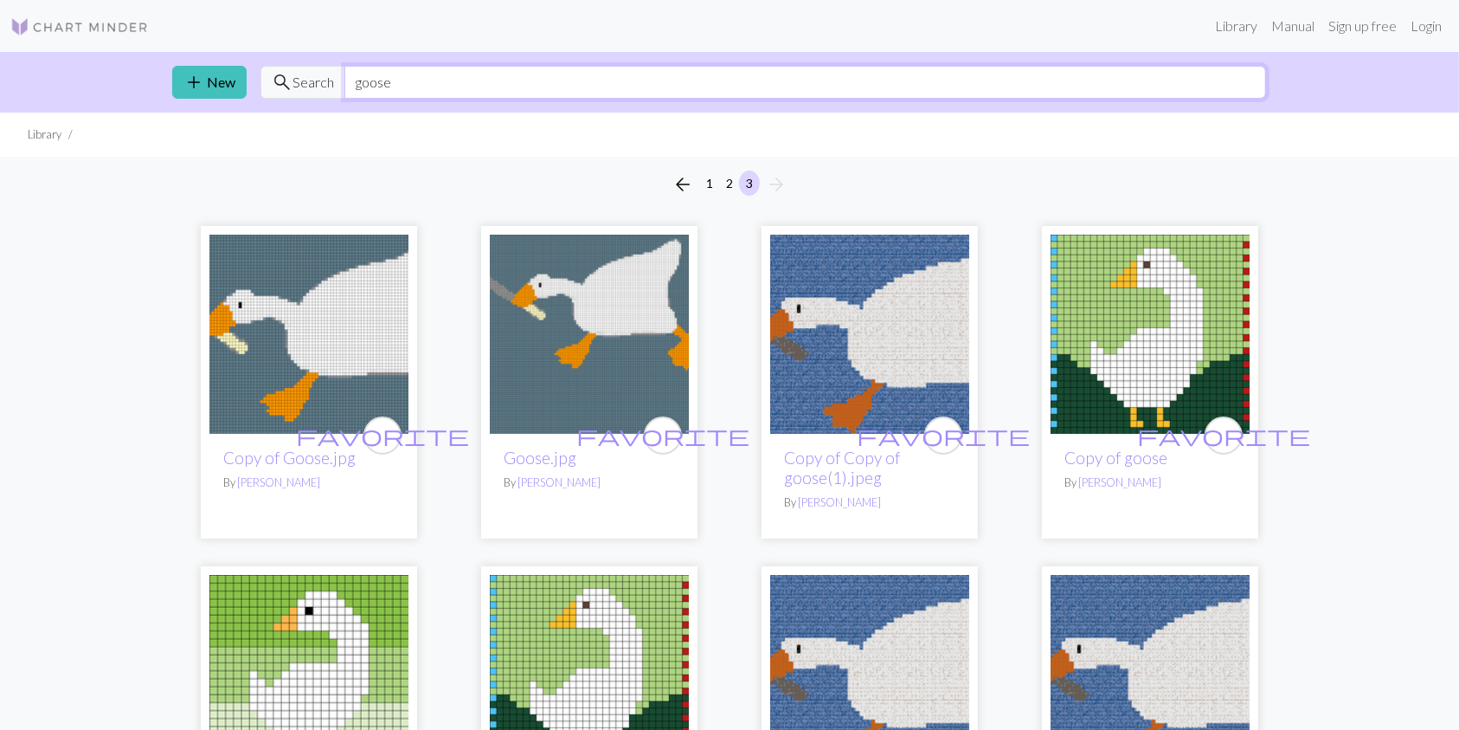
drag, startPoint x: 492, startPoint y: 74, endPoint x: 328, endPoint y: 132, distance: 173.3
type input "hat"
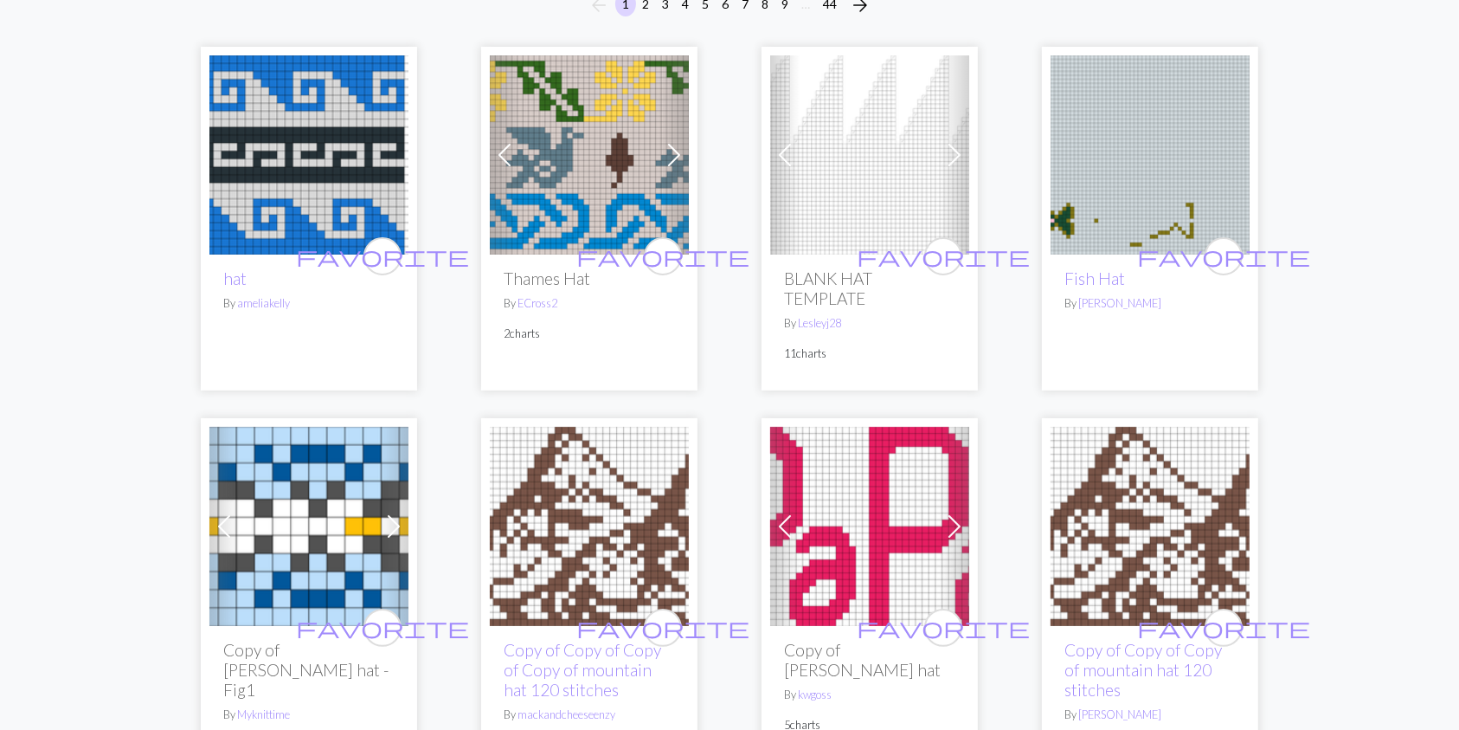
scroll to position [175, 0]
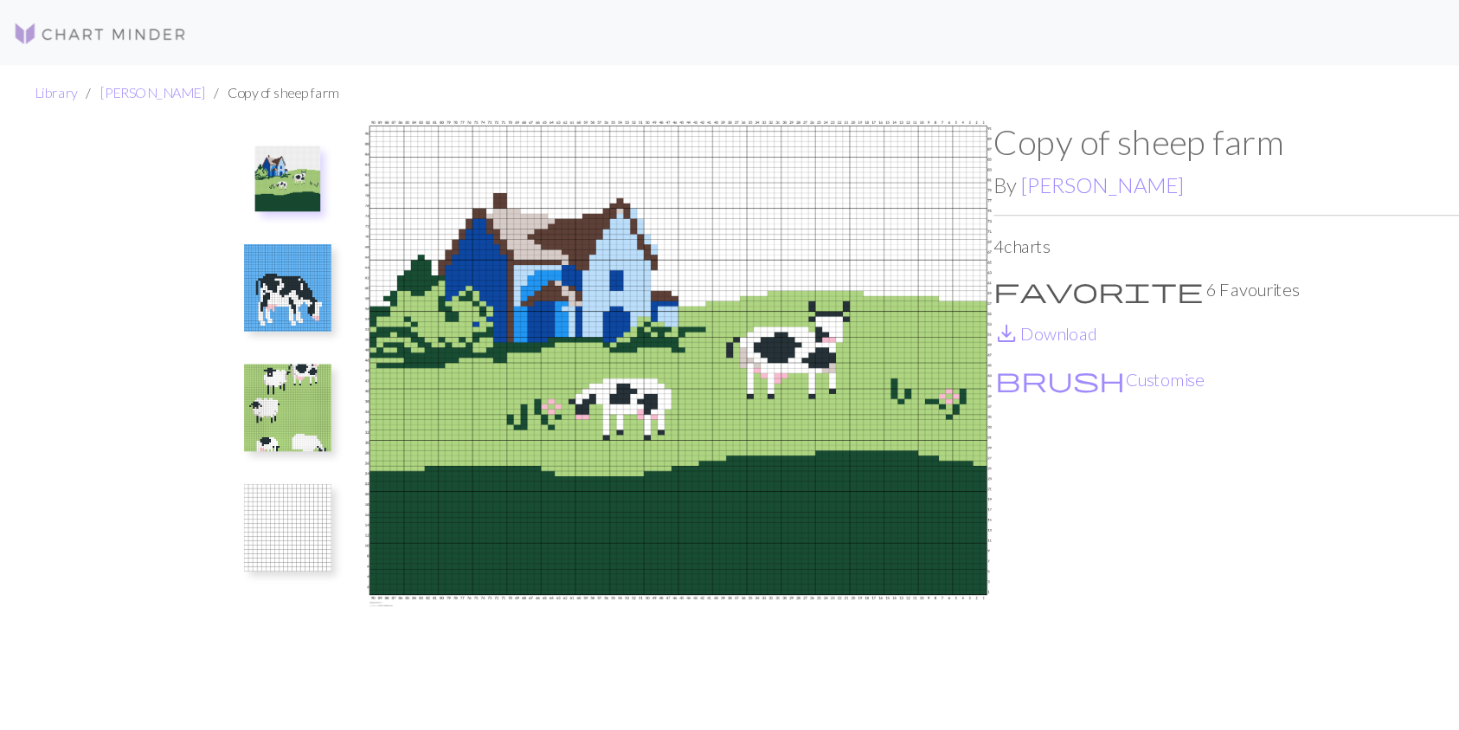
click at [228, 234] on img at bounding box center [228, 228] width 69 height 69
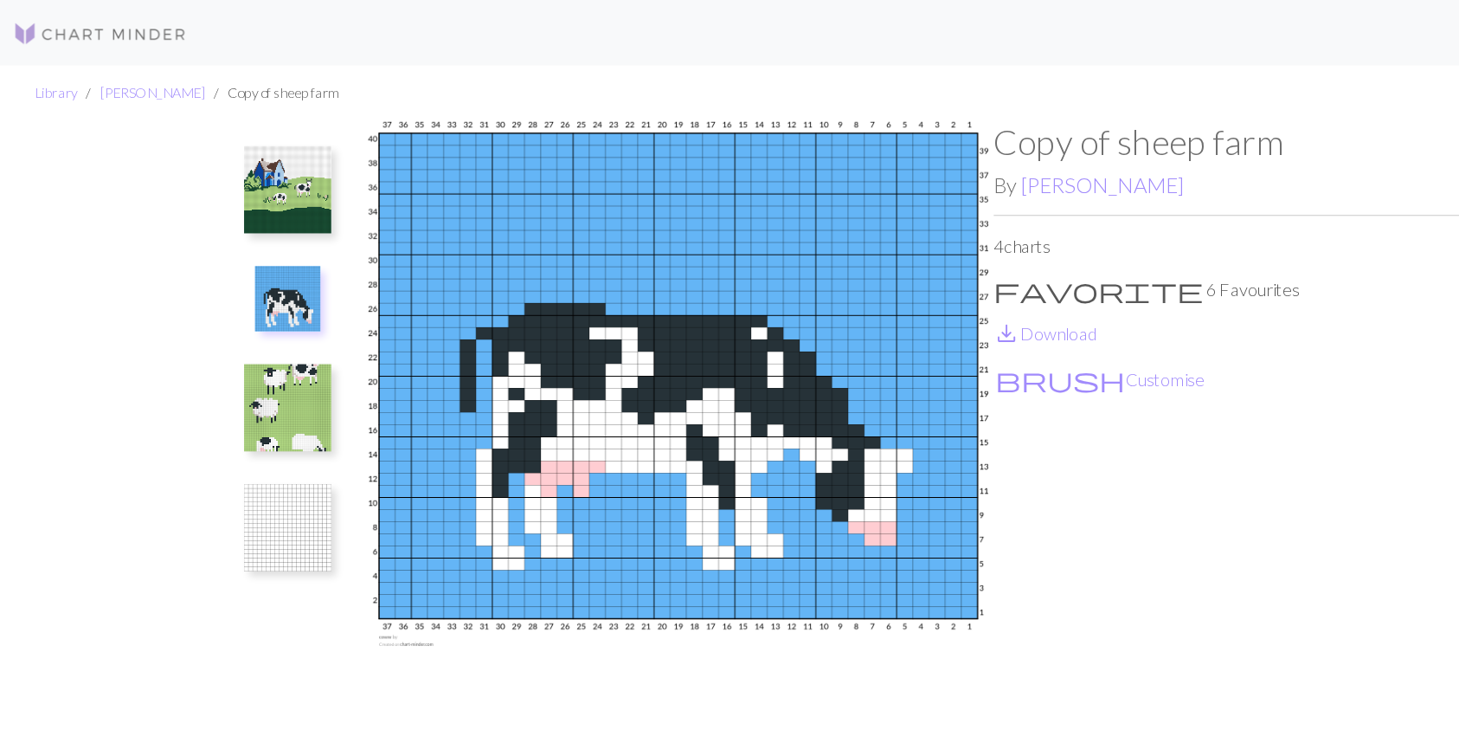
click at [232, 350] on img at bounding box center [228, 323] width 69 height 69
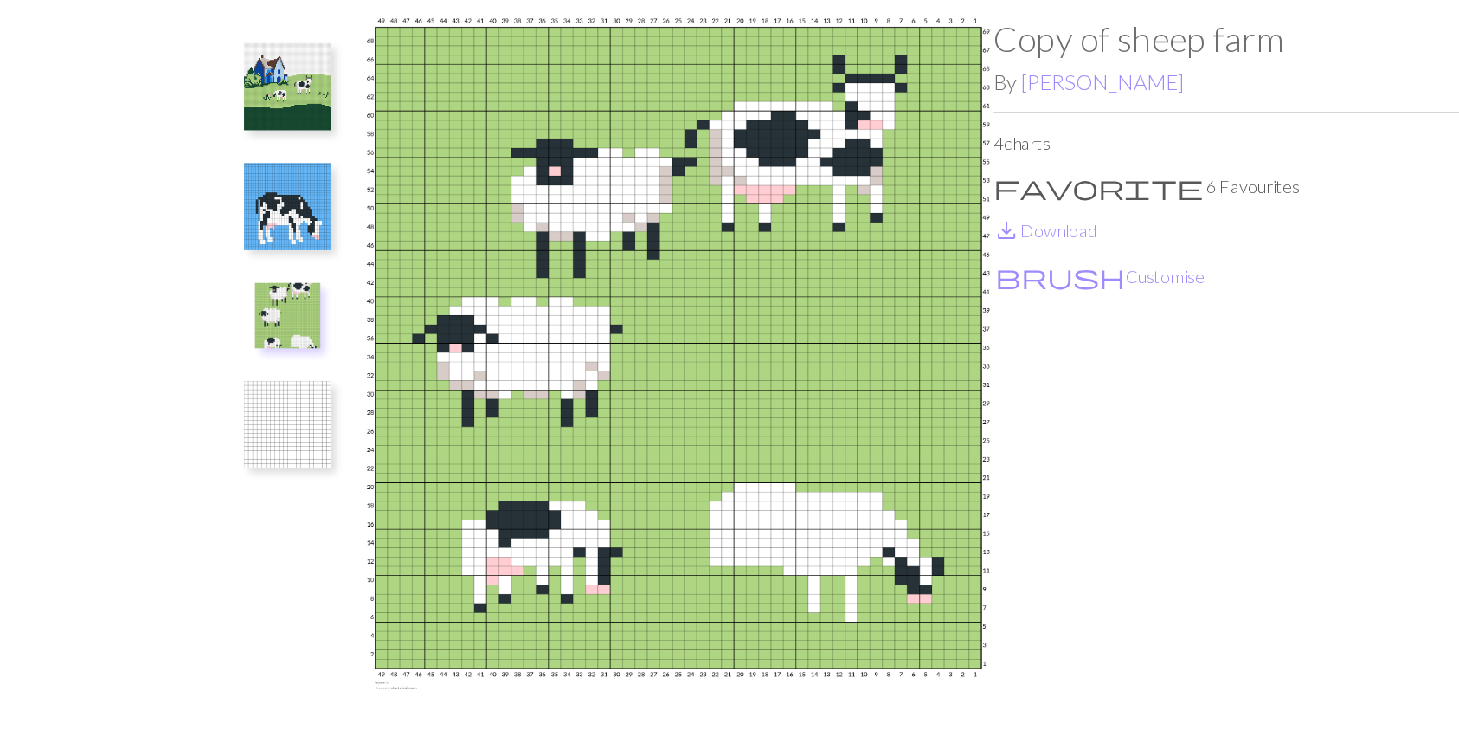
click at [228, 415] on img at bounding box center [228, 418] width 69 height 69
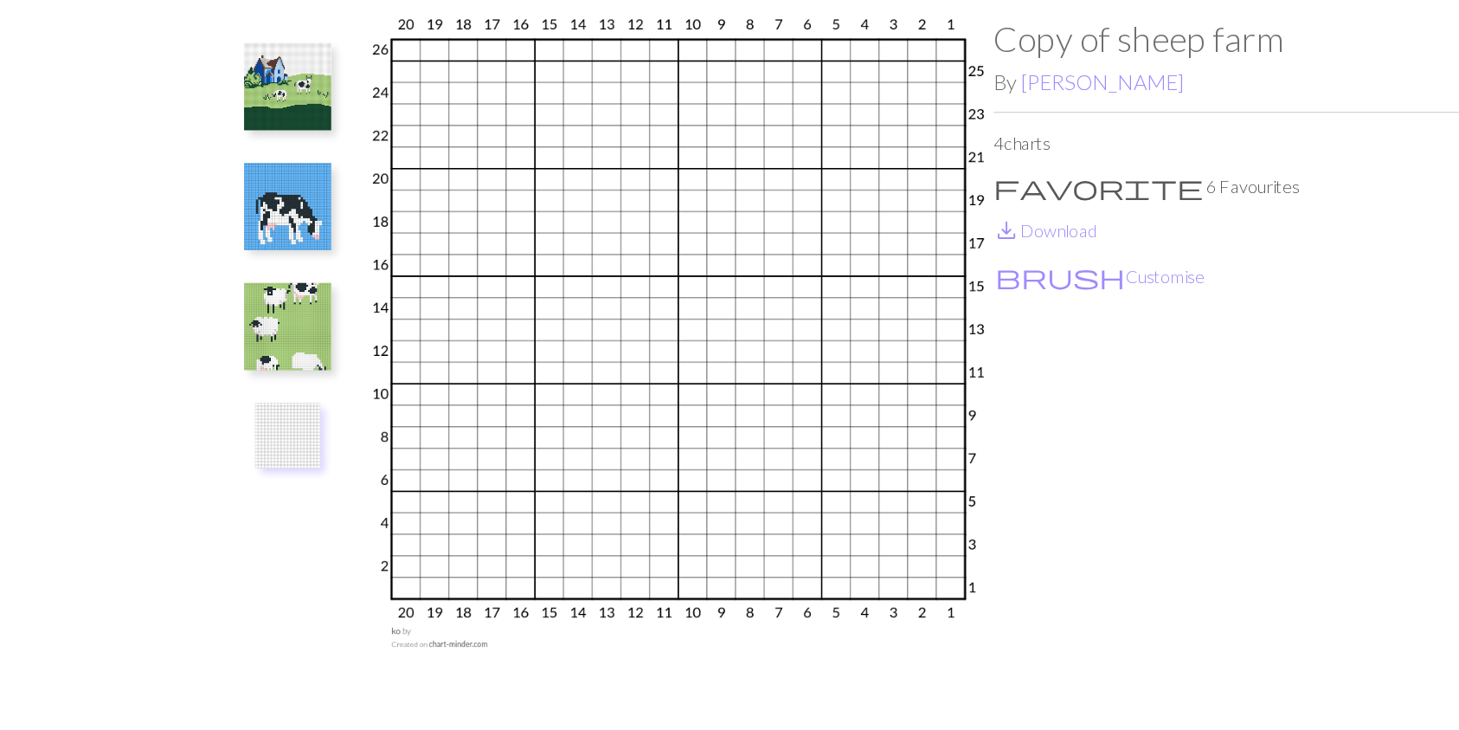
click at [247, 321] on img at bounding box center [228, 340] width 69 height 69
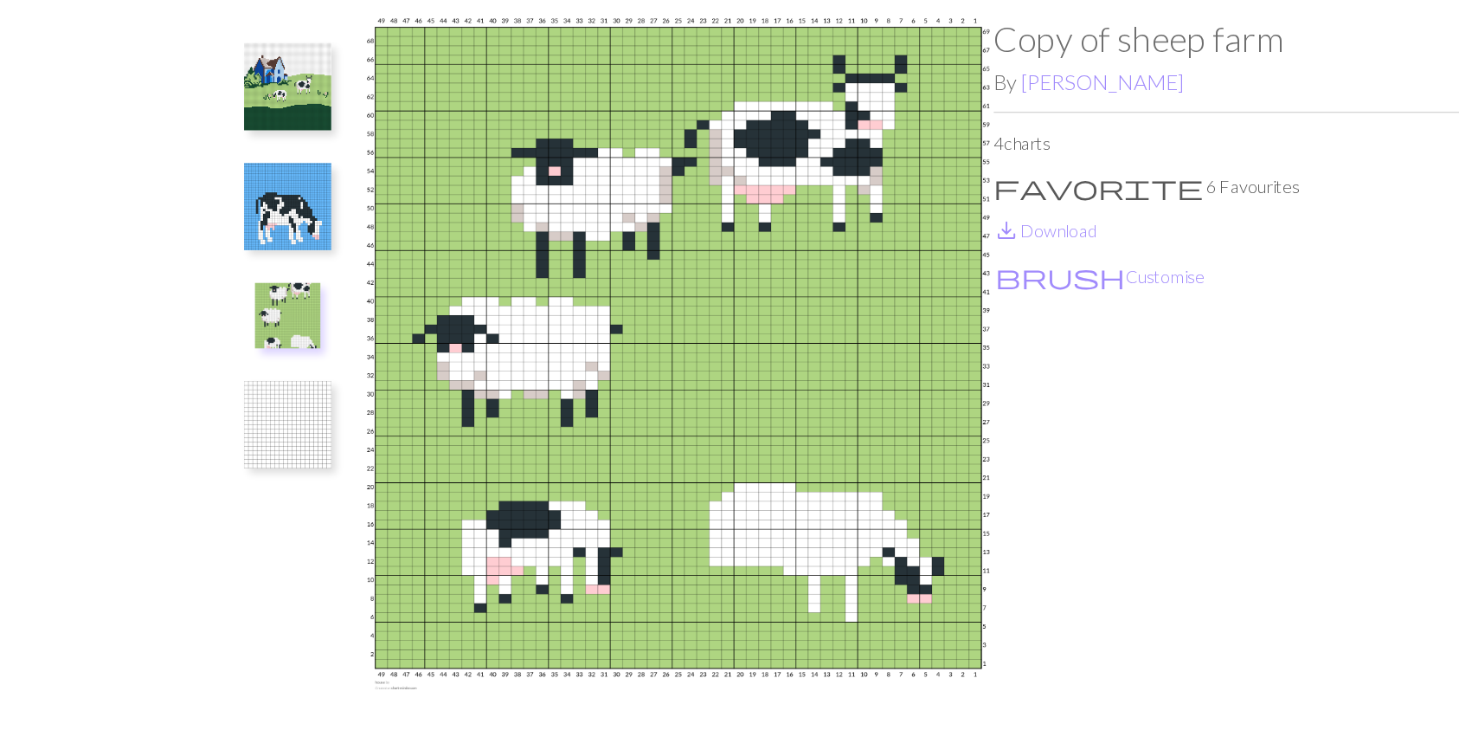
click at [223, 248] on img at bounding box center [228, 245] width 69 height 69
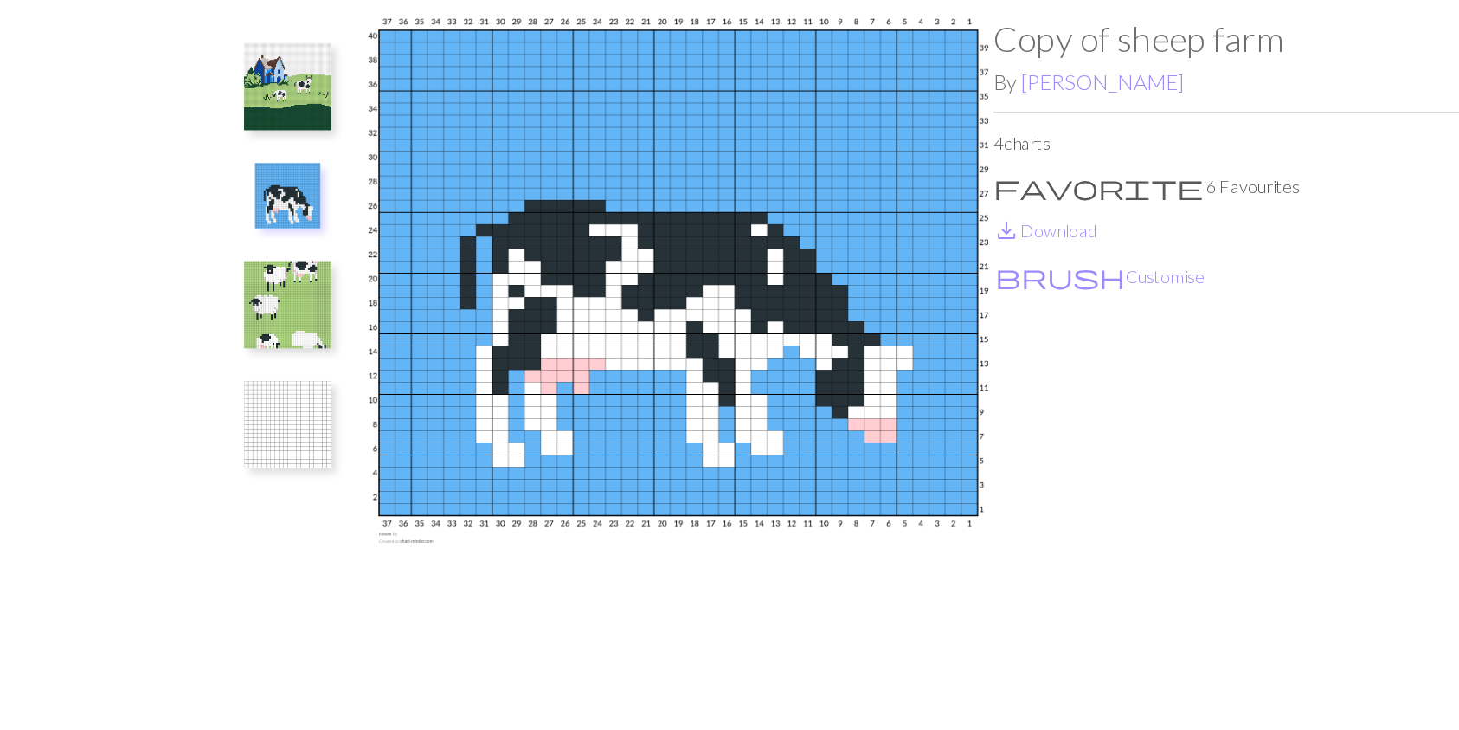
click at [225, 131] on img at bounding box center [228, 150] width 69 height 69
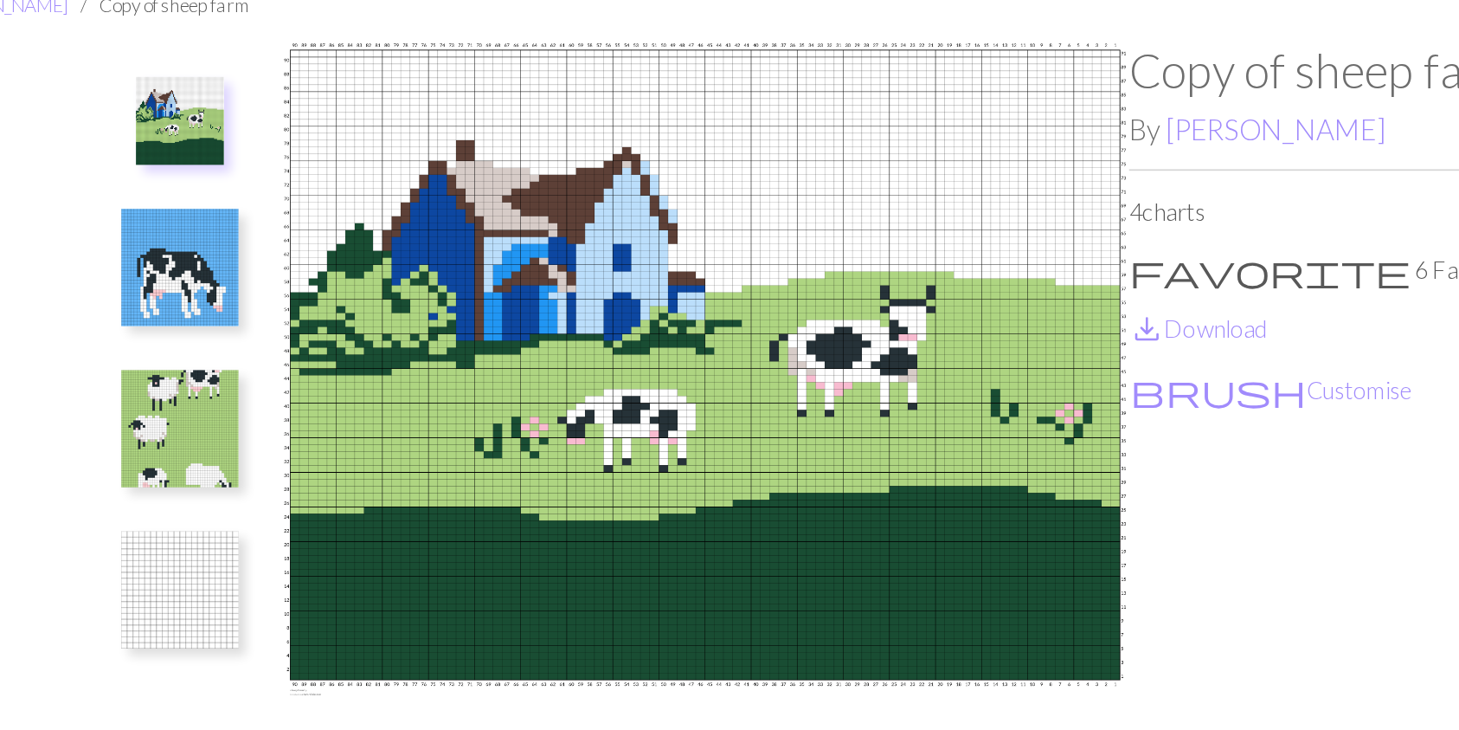
click at [226, 235] on img at bounding box center [228, 228] width 69 height 69
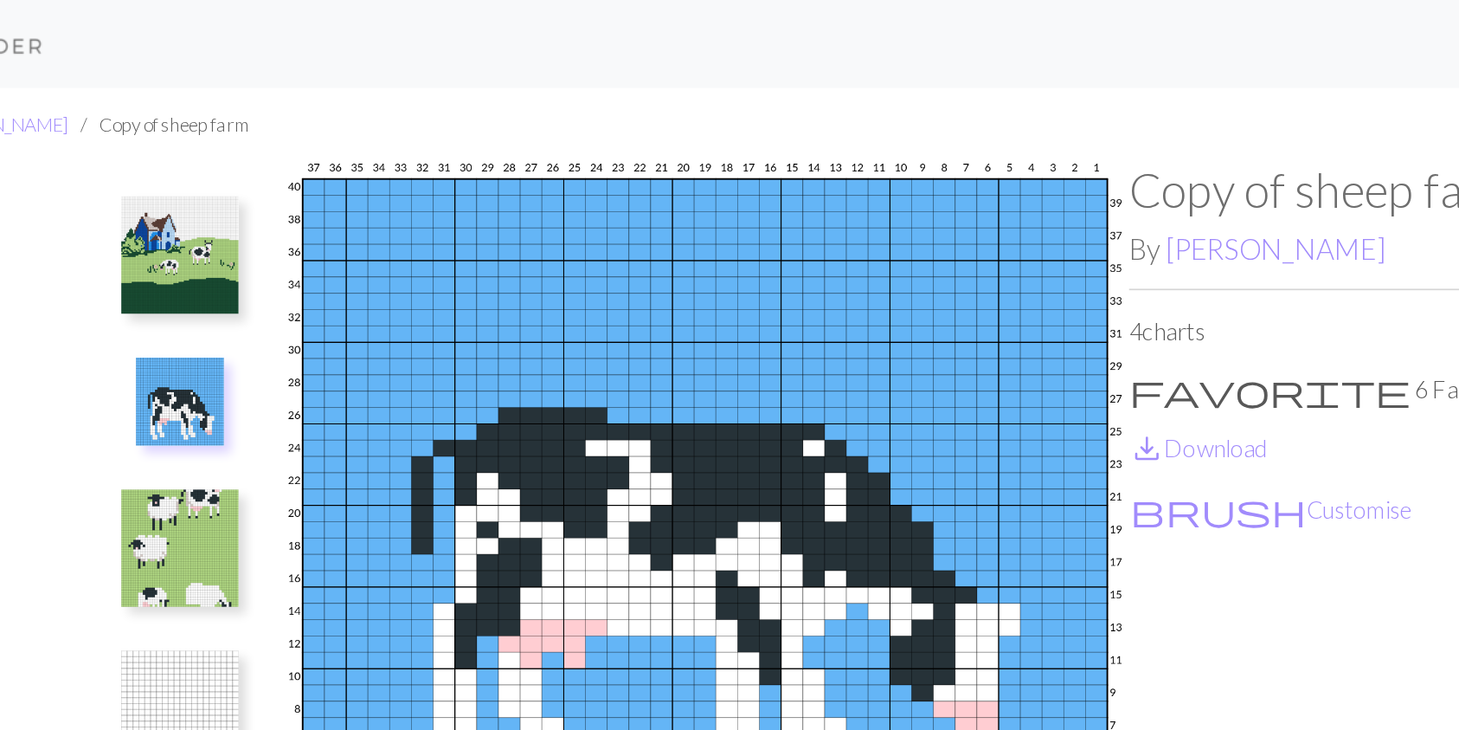
click at [223, 149] on img at bounding box center [228, 150] width 69 height 69
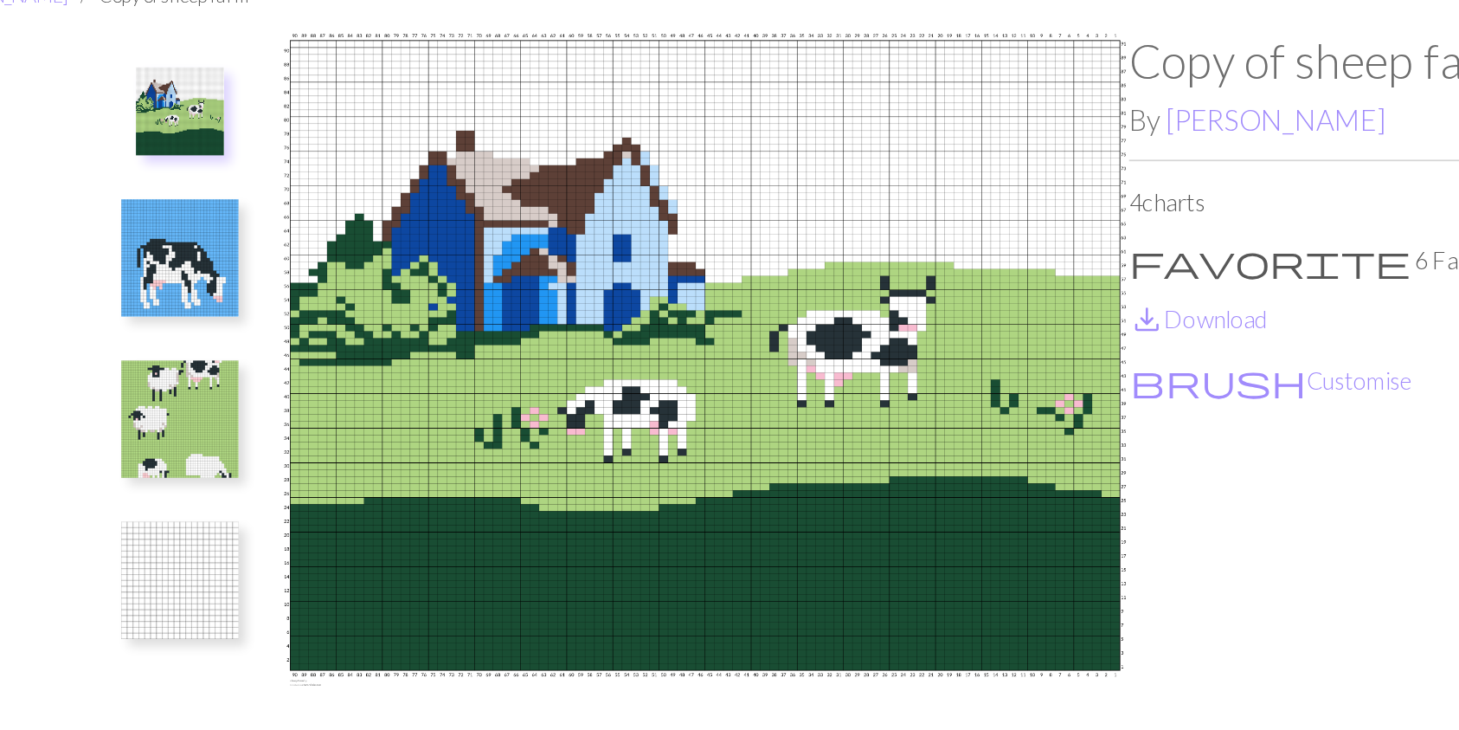
click at [215, 234] on img at bounding box center [228, 228] width 69 height 69
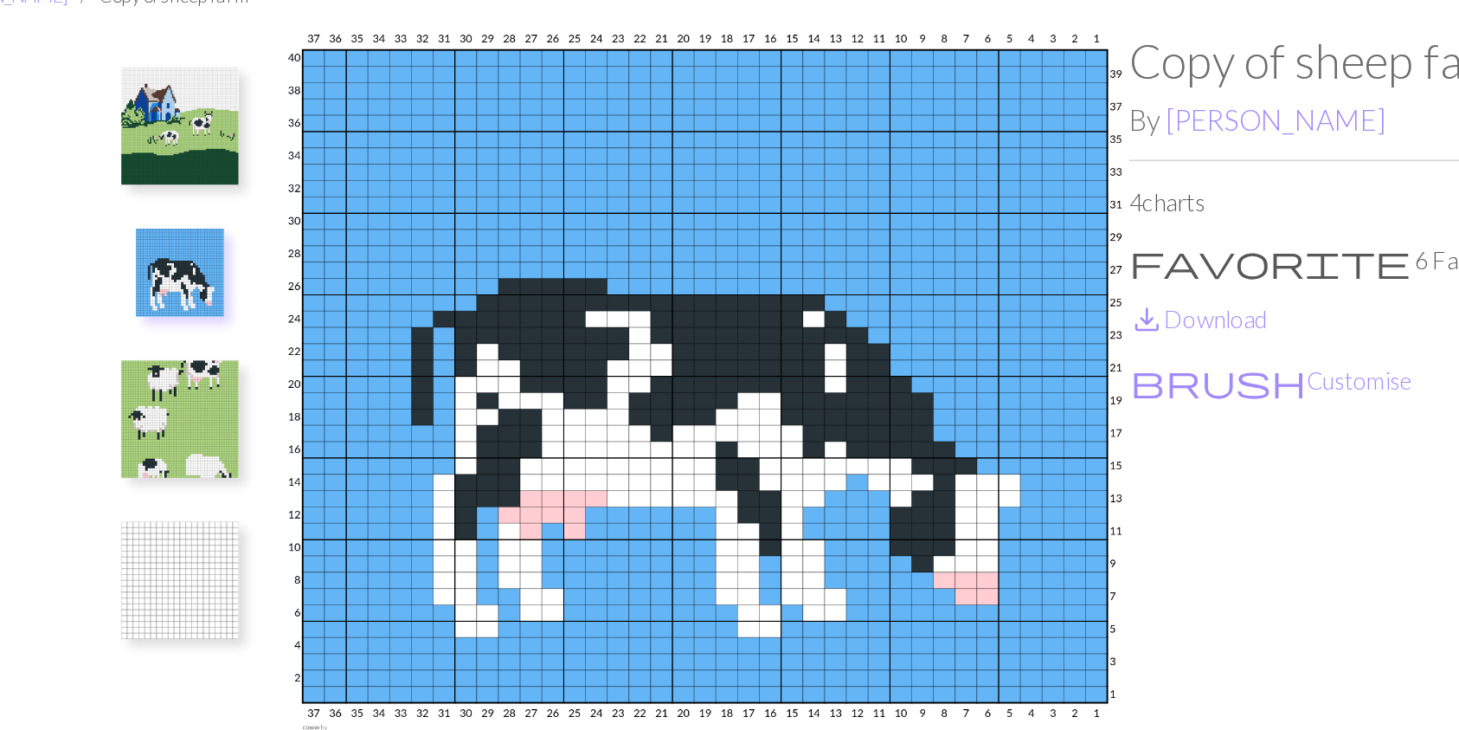
click at [235, 302] on img at bounding box center [228, 323] width 69 height 69
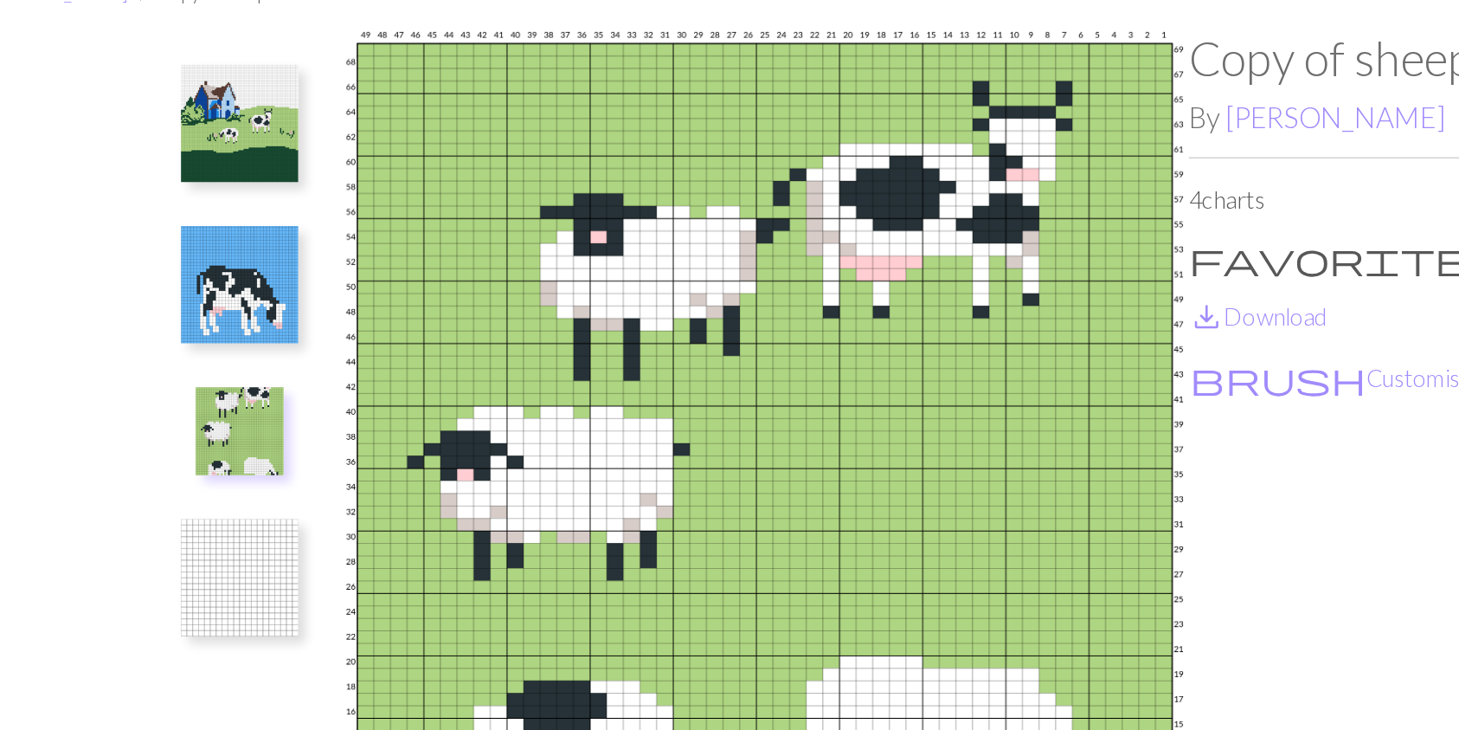
click at [229, 179] on img at bounding box center [228, 150] width 69 height 69
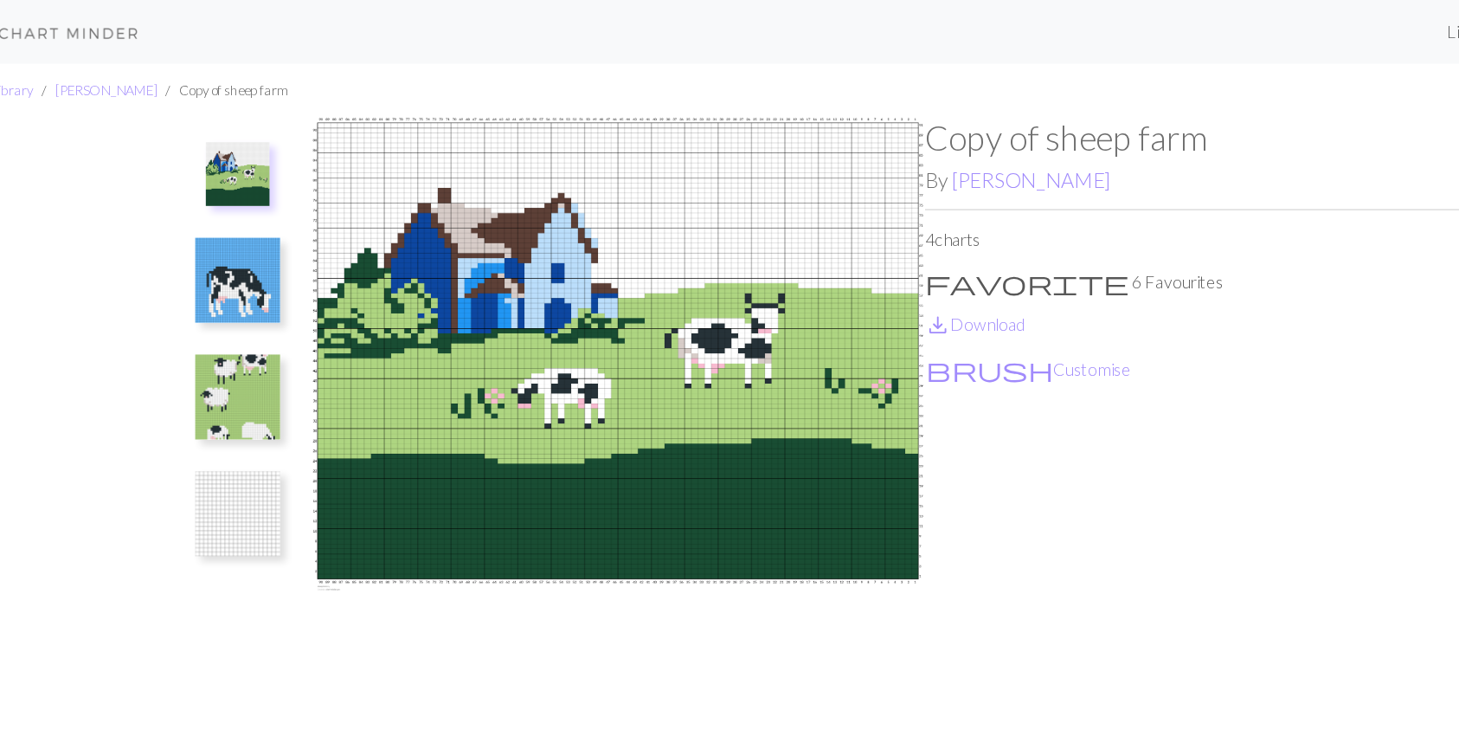
click at [212, 235] on img at bounding box center [228, 228] width 69 height 69
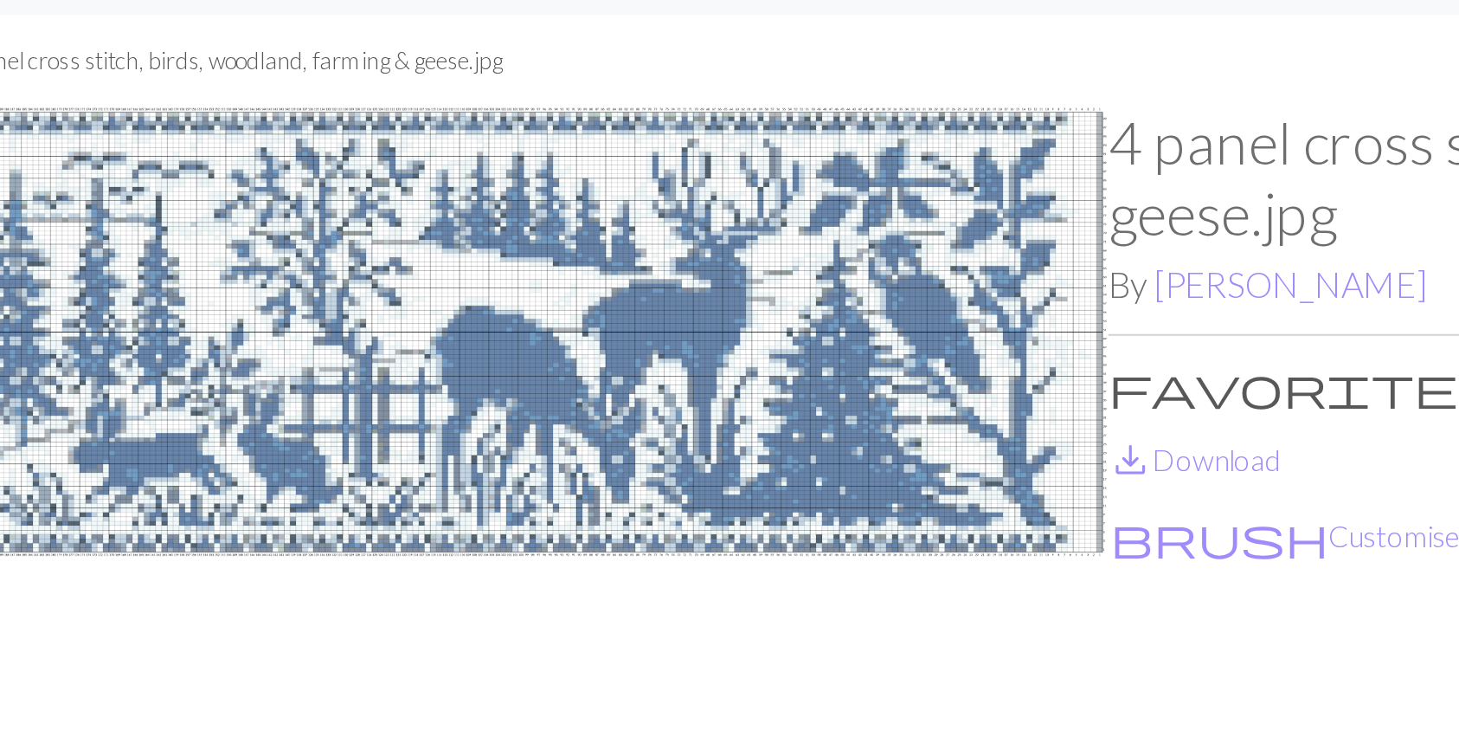
click at [564, 184] on img at bounding box center [449, 387] width 561 height 583
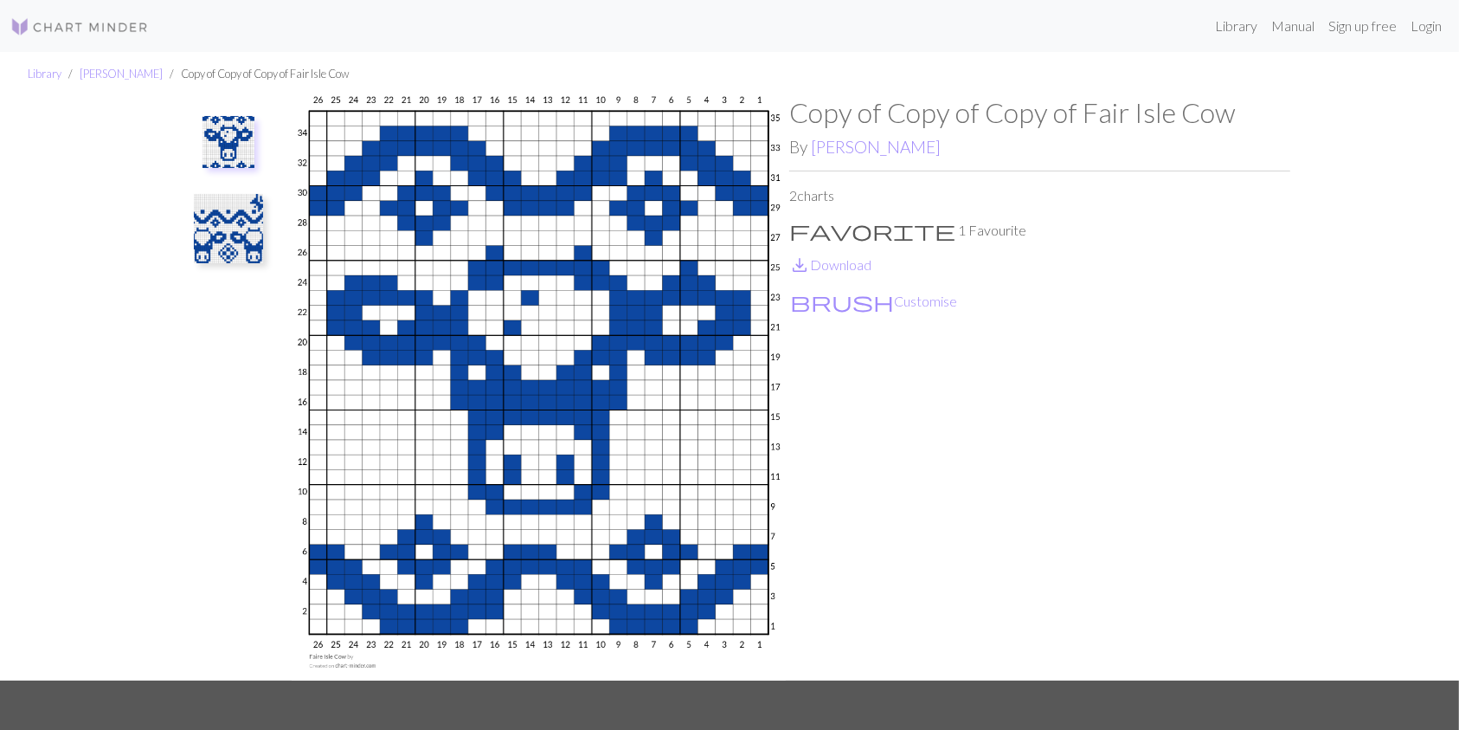
click at [222, 226] on img at bounding box center [228, 228] width 69 height 69
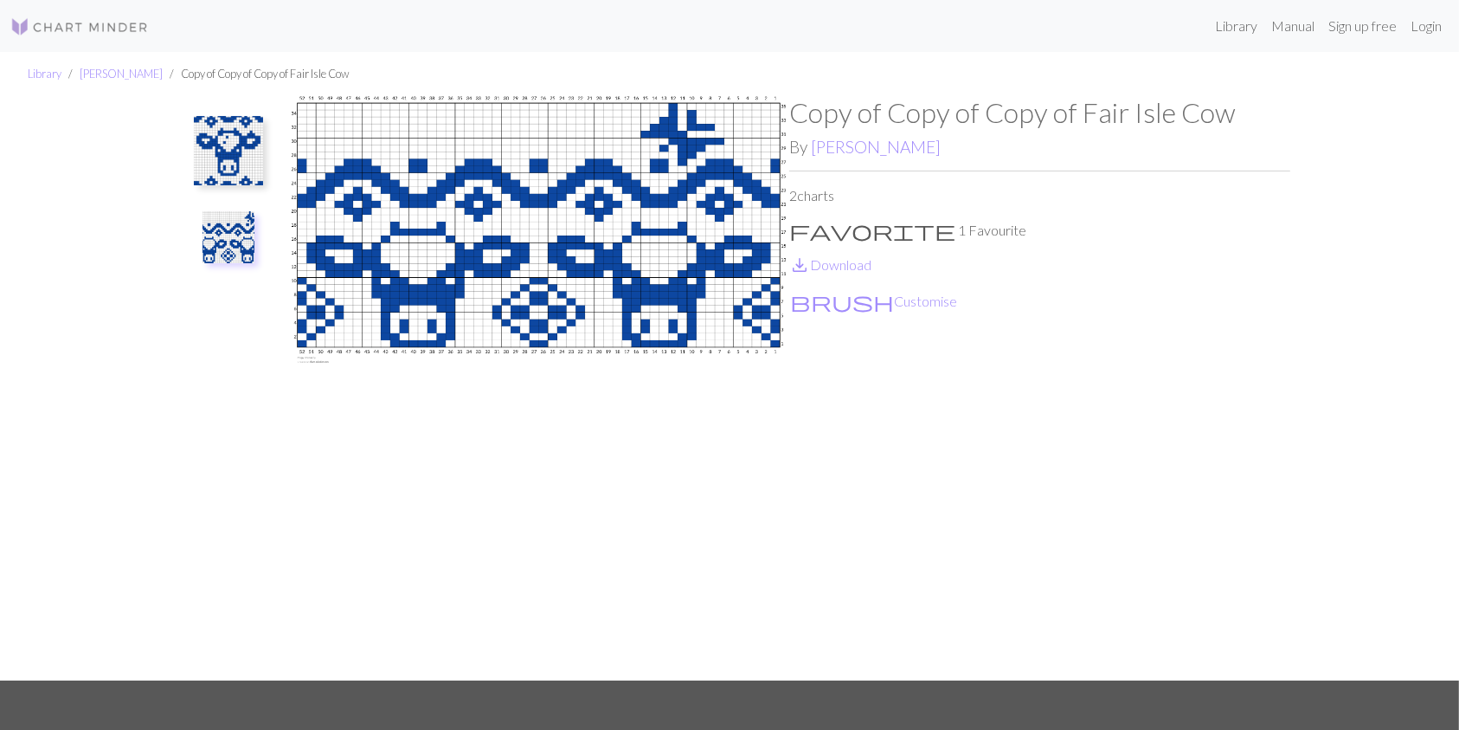
click at [236, 128] on img at bounding box center [228, 150] width 69 height 69
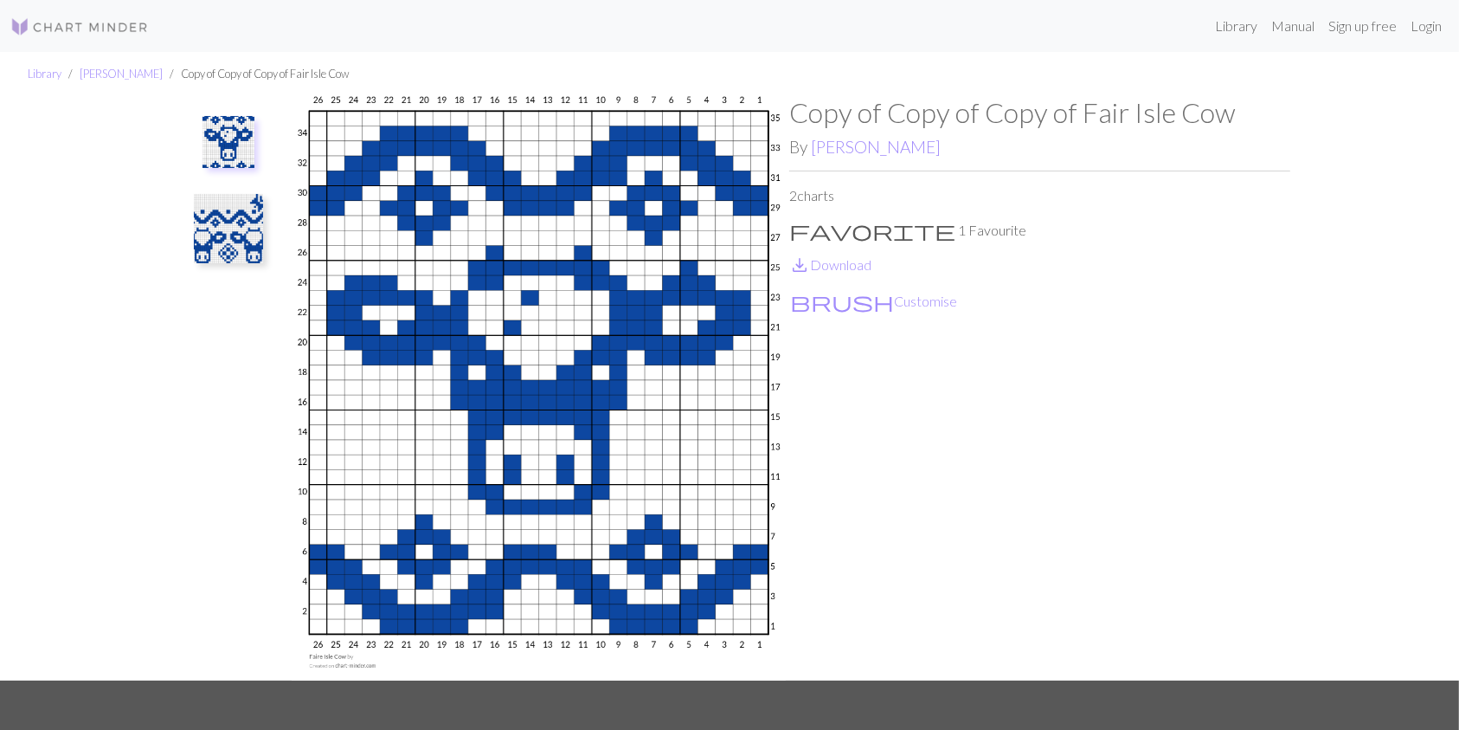
click at [249, 225] on img at bounding box center [228, 228] width 69 height 69
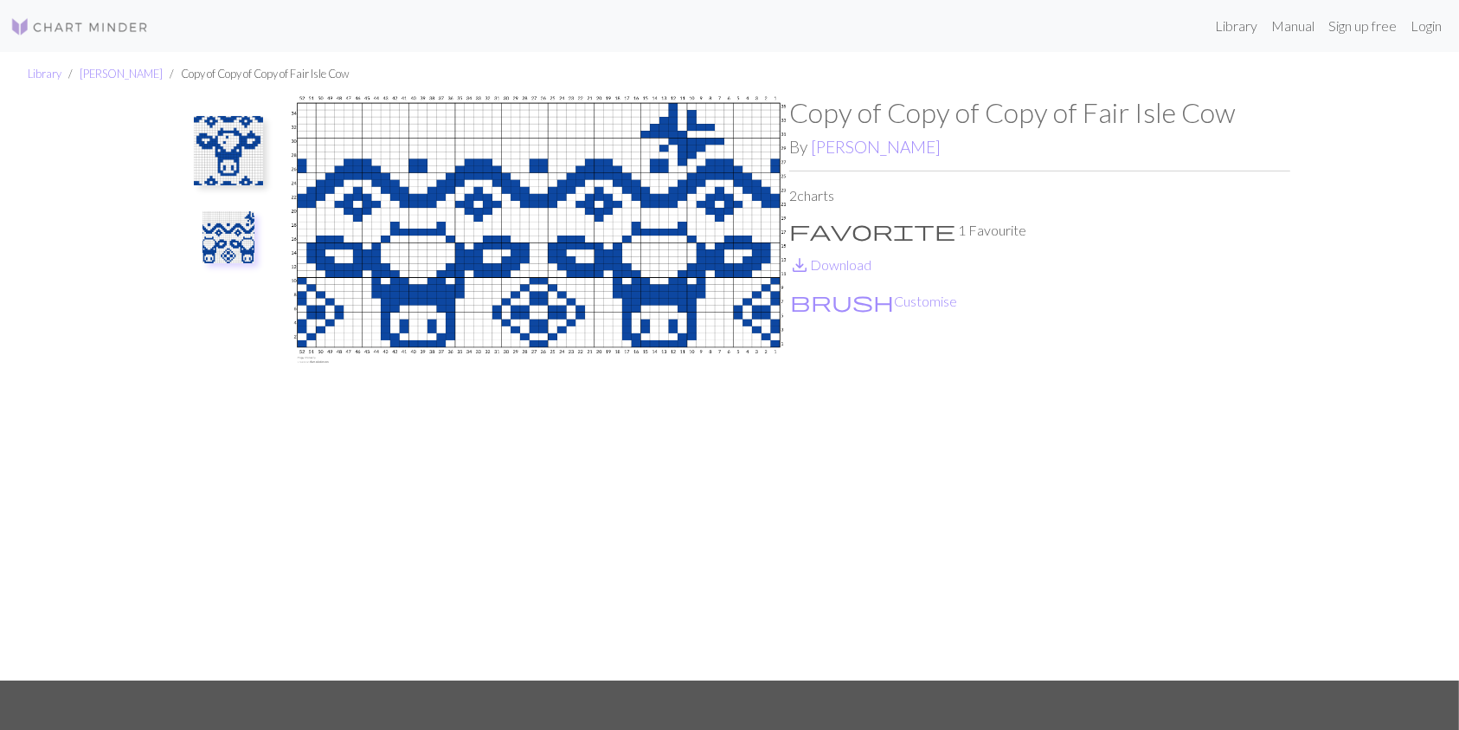
click at [244, 142] on img at bounding box center [228, 150] width 69 height 69
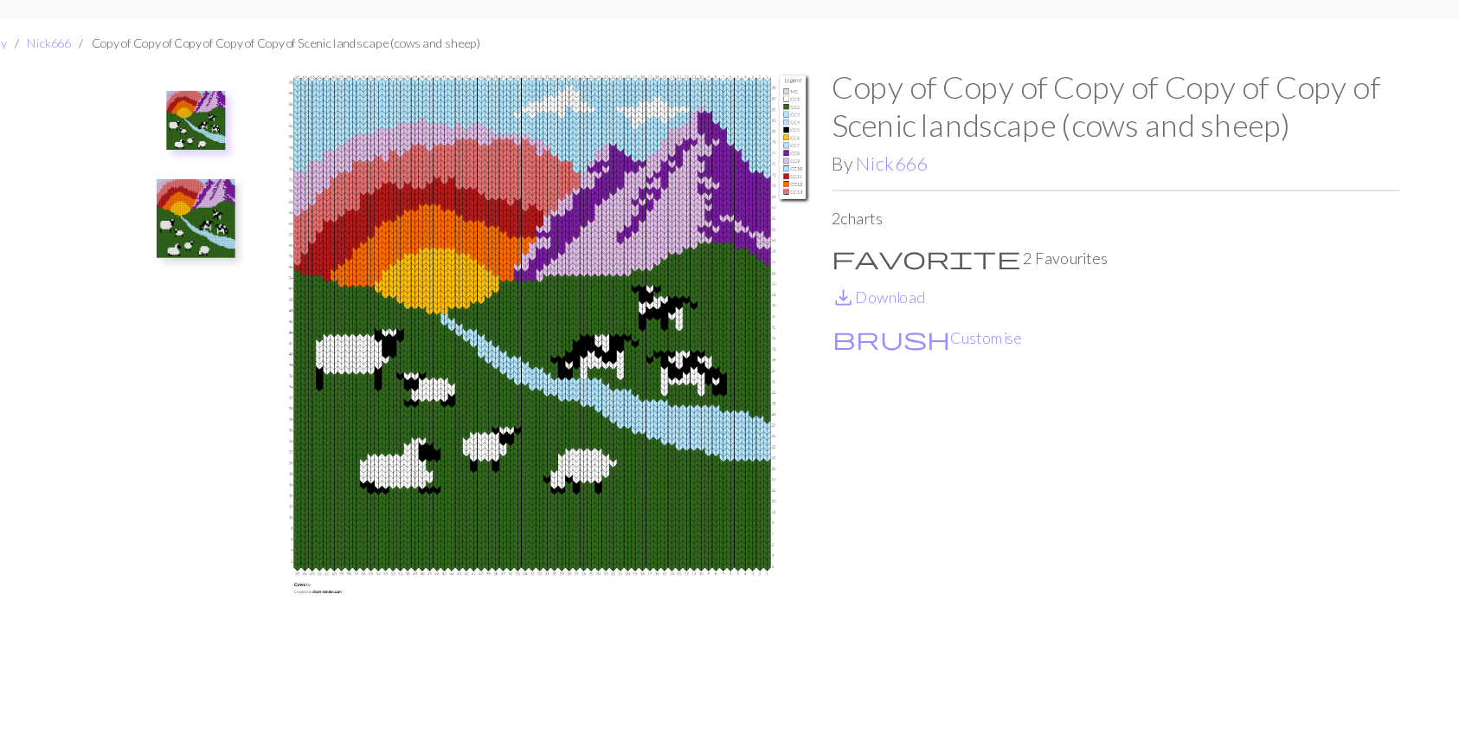
click at [223, 222] on img at bounding box center [228, 228] width 69 height 69
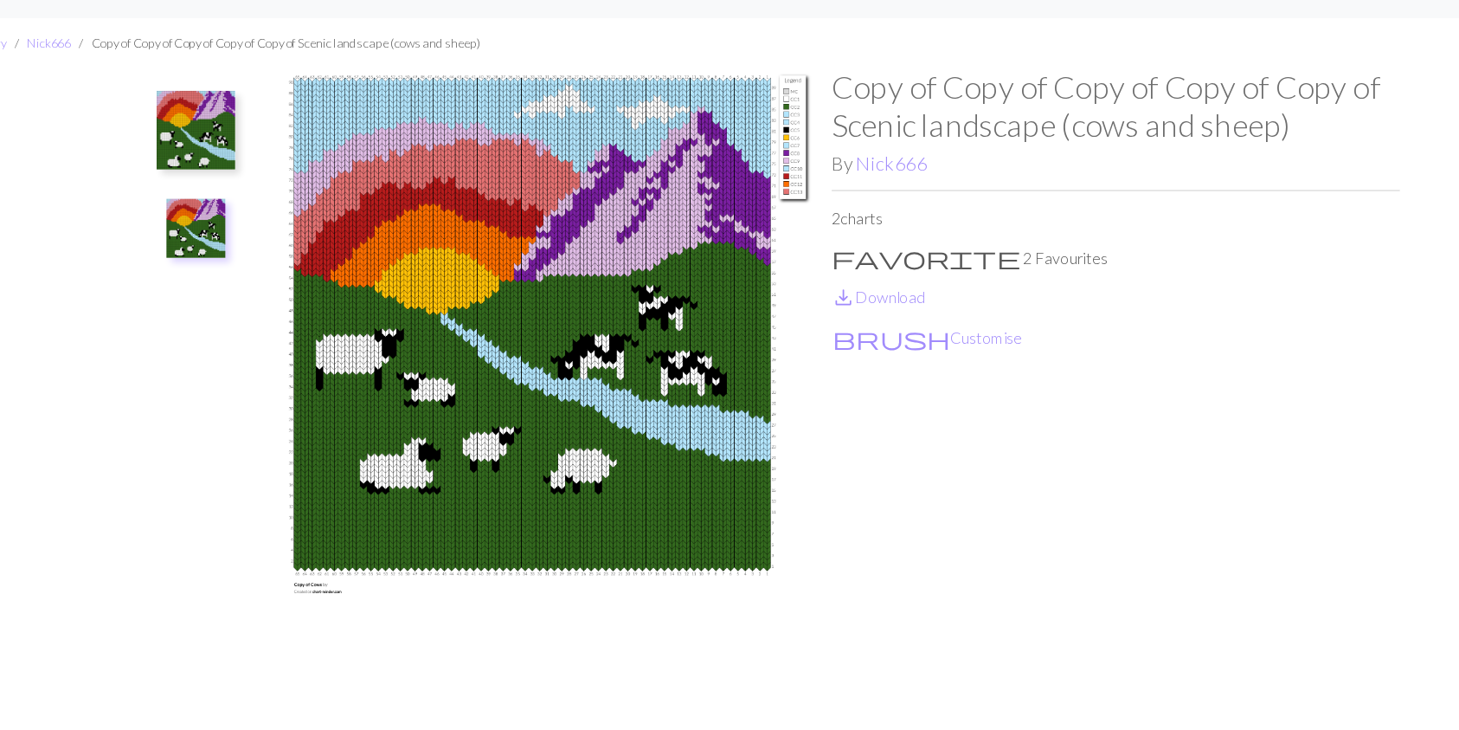
click at [236, 151] on img at bounding box center [228, 150] width 69 height 69
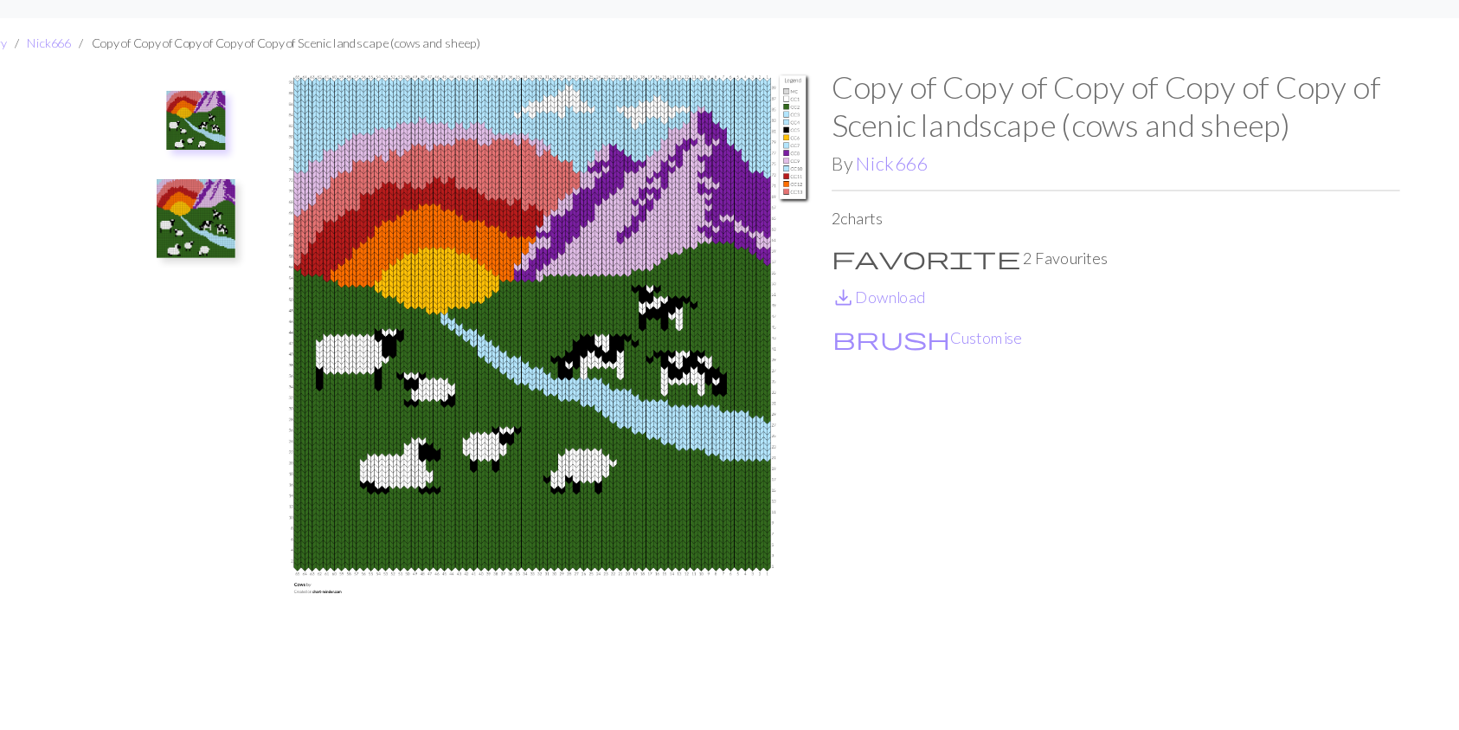
click at [222, 222] on img at bounding box center [228, 228] width 69 height 69
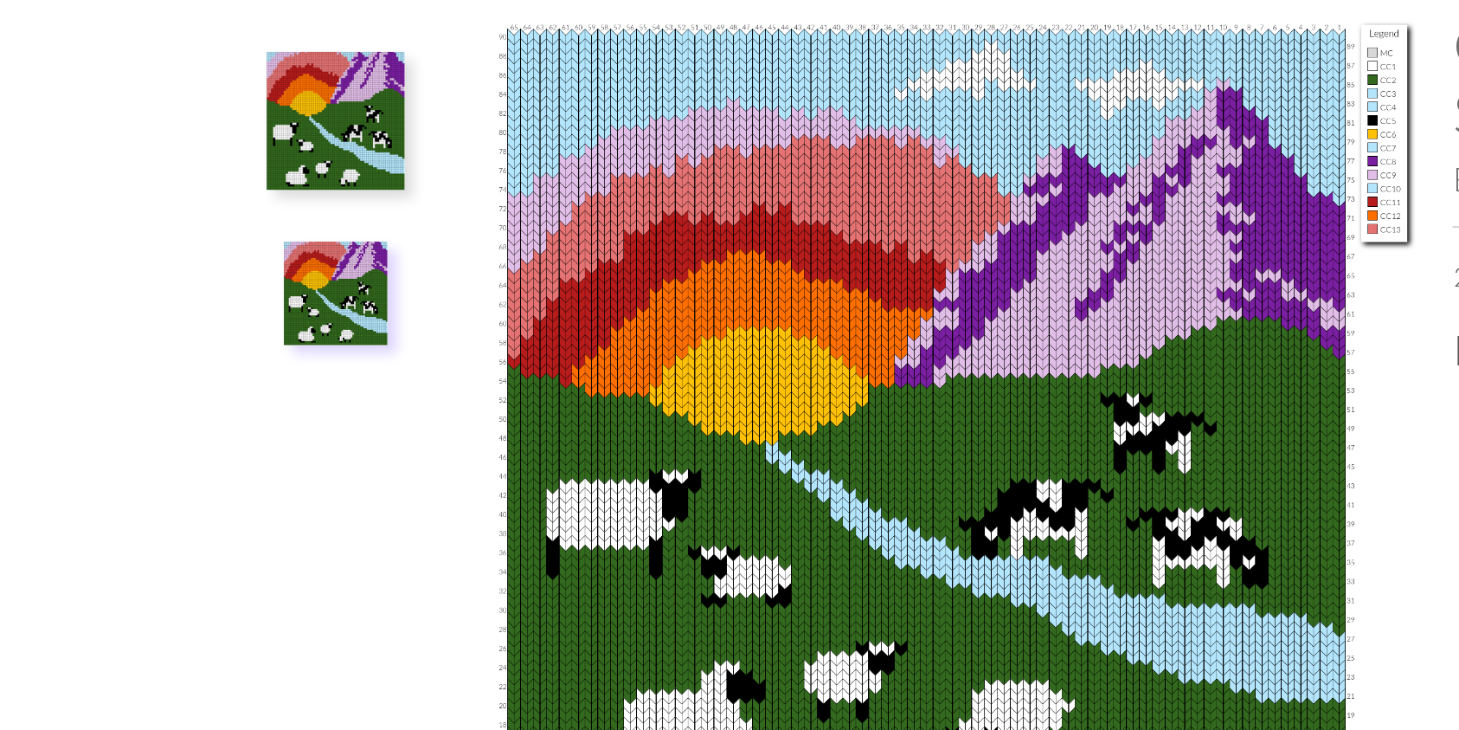
click at [212, 211] on img at bounding box center [229, 237] width 52 height 52
click at [229, 244] on img at bounding box center [229, 237] width 52 height 52
click at [221, 117] on img at bounding box center [228, 150] width 69 height 69
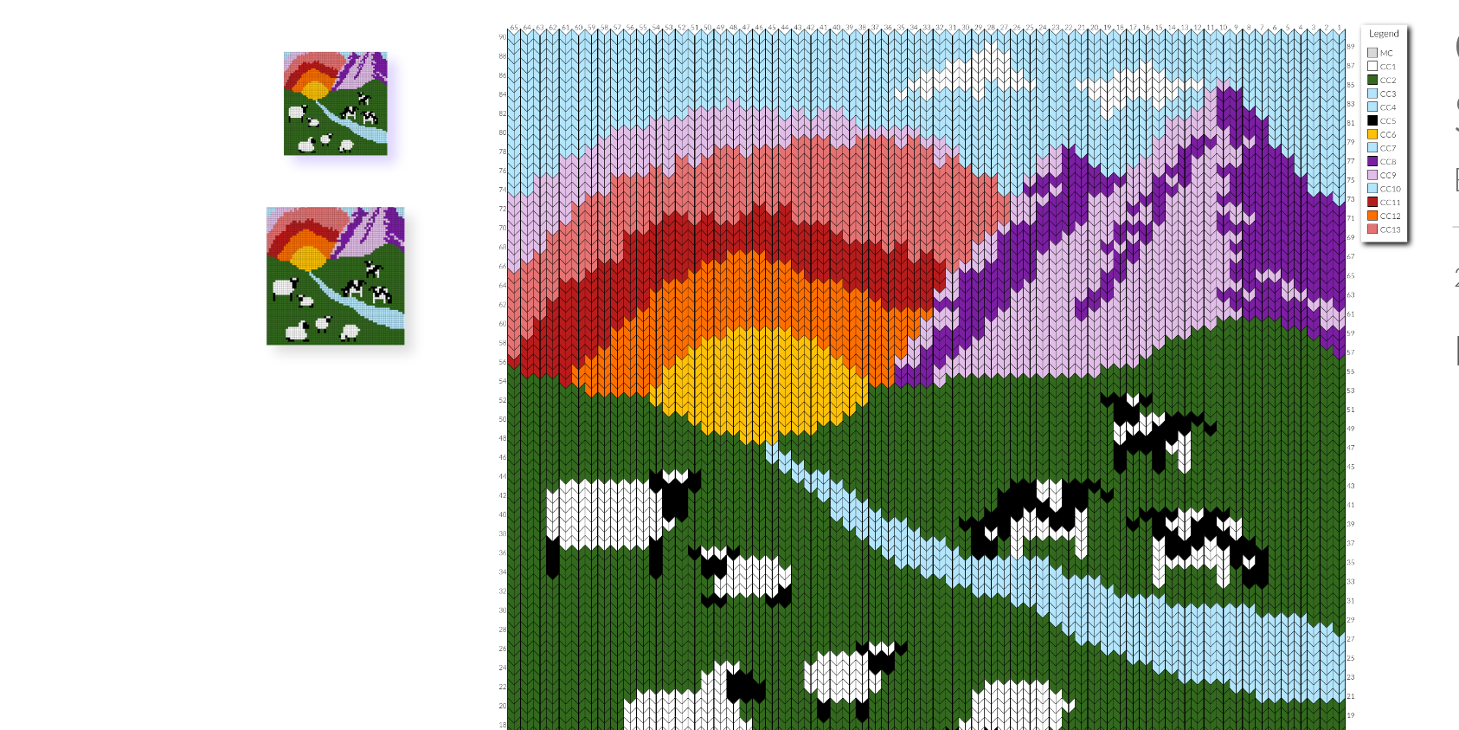
click at [235, 243] on img at bounding box center [228, 228] width 69 height 69
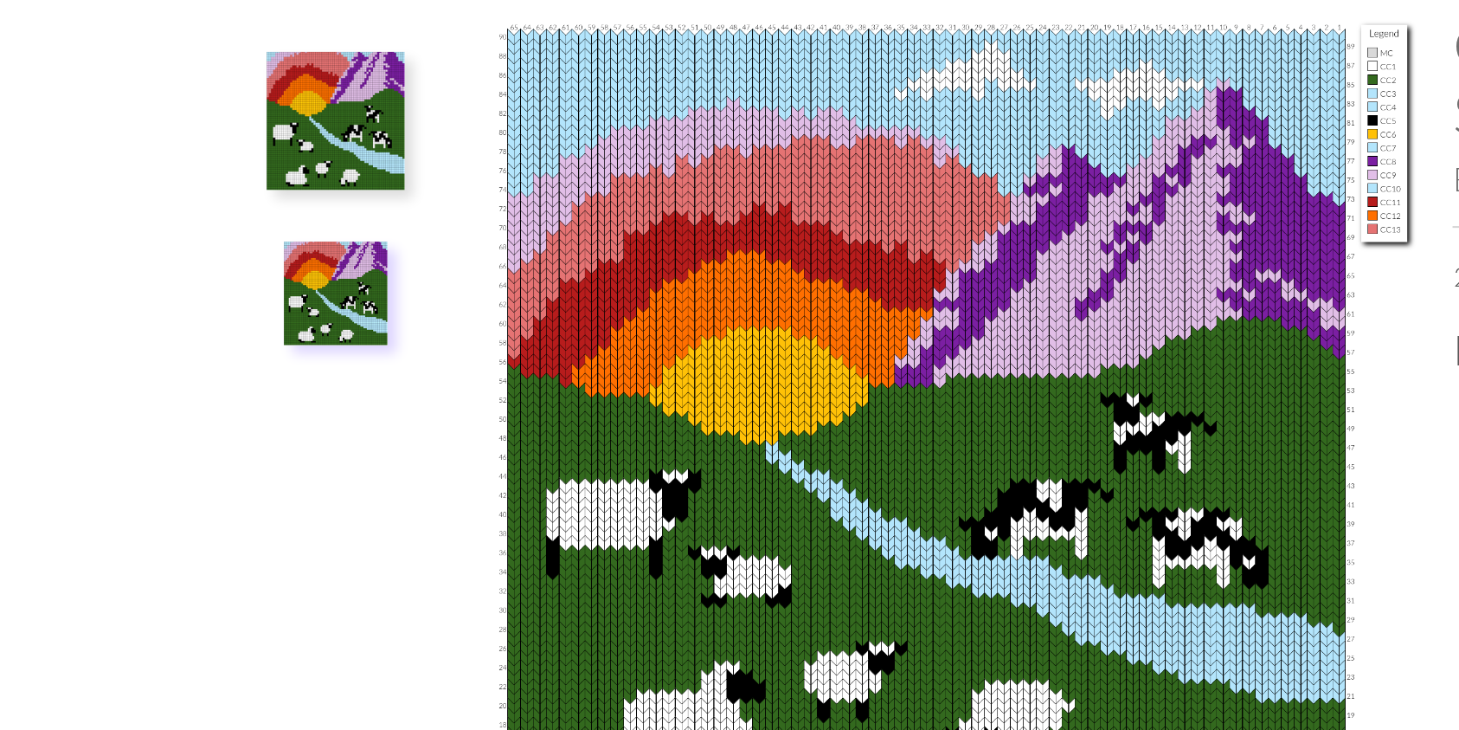
click at [252, 151] on img at bounding box center [228, 150] width 69 height 69
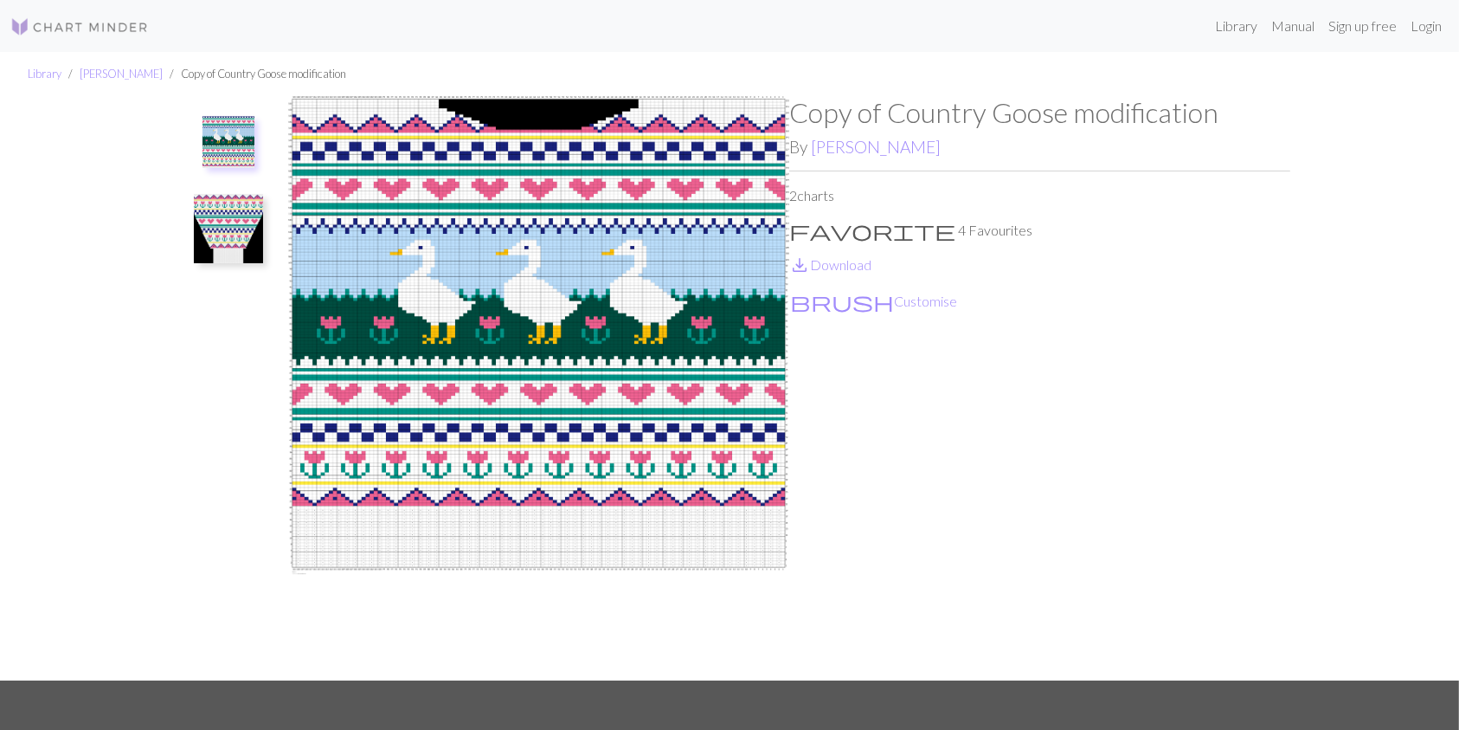
click at [236, 232] on img at bounding box center [228, 228] width 69 height 69
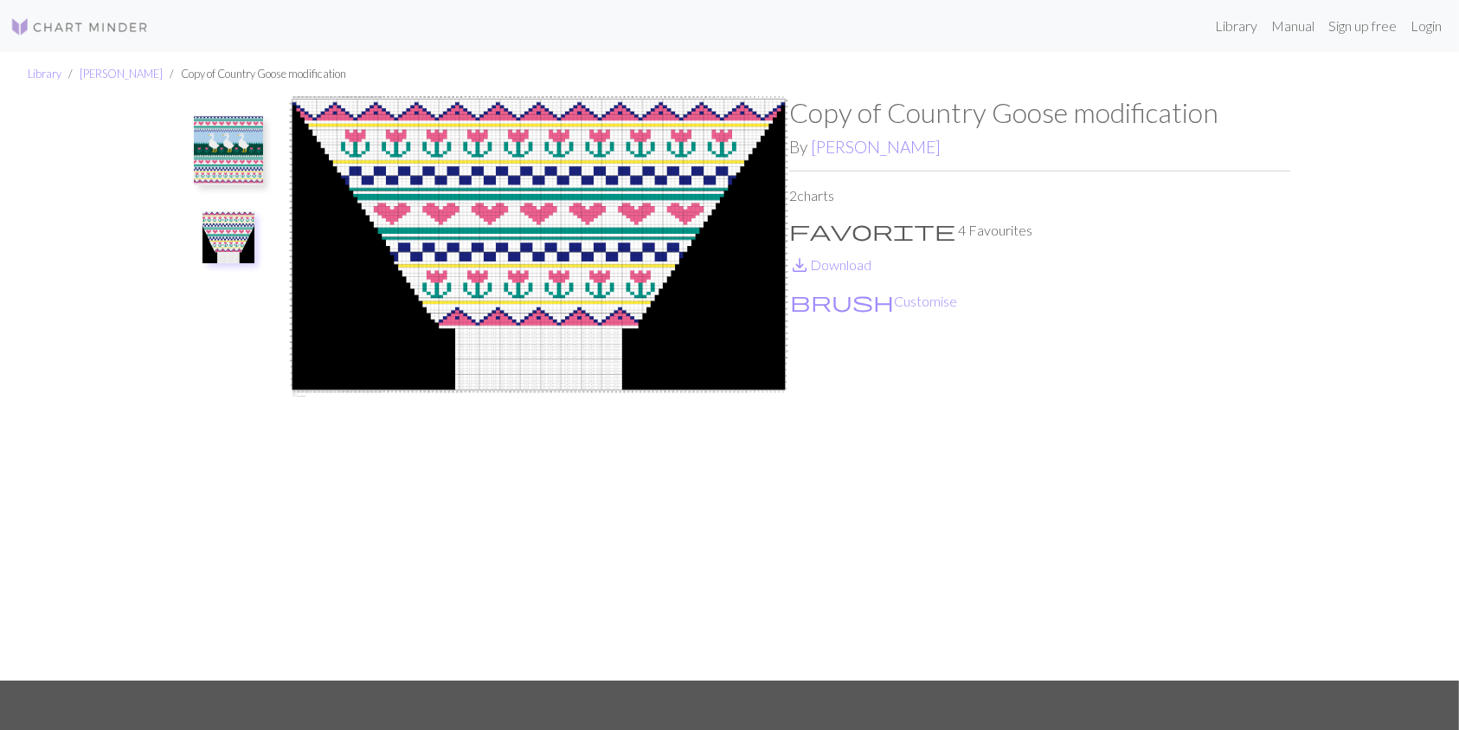
click at [237, 141] on img at bounding box center [228, 150] width 69 height 69
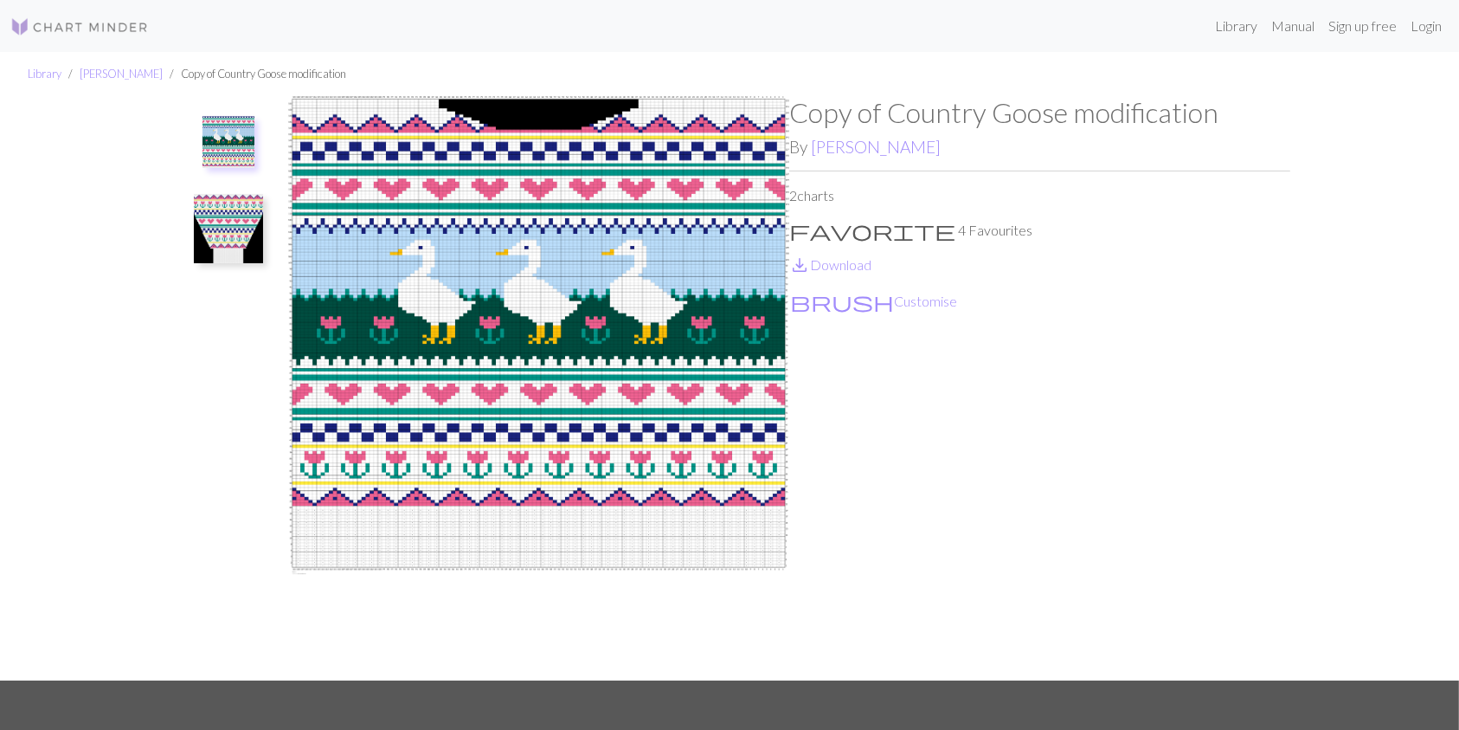
click at [235, 205] on img at bounding box center [228, 228] width 69 height 69
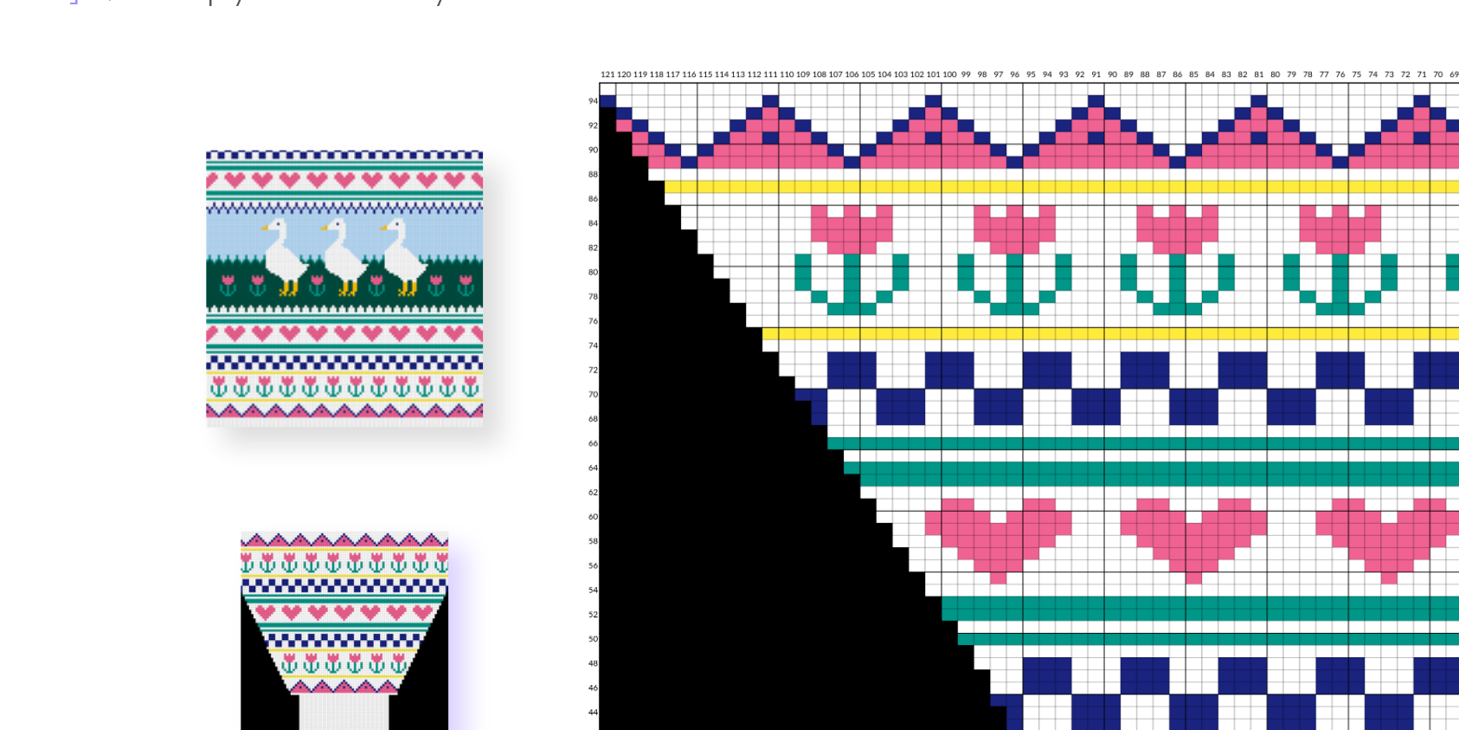
click at [194, 130] on img at bounding box center [228, 150] width 69 height 69
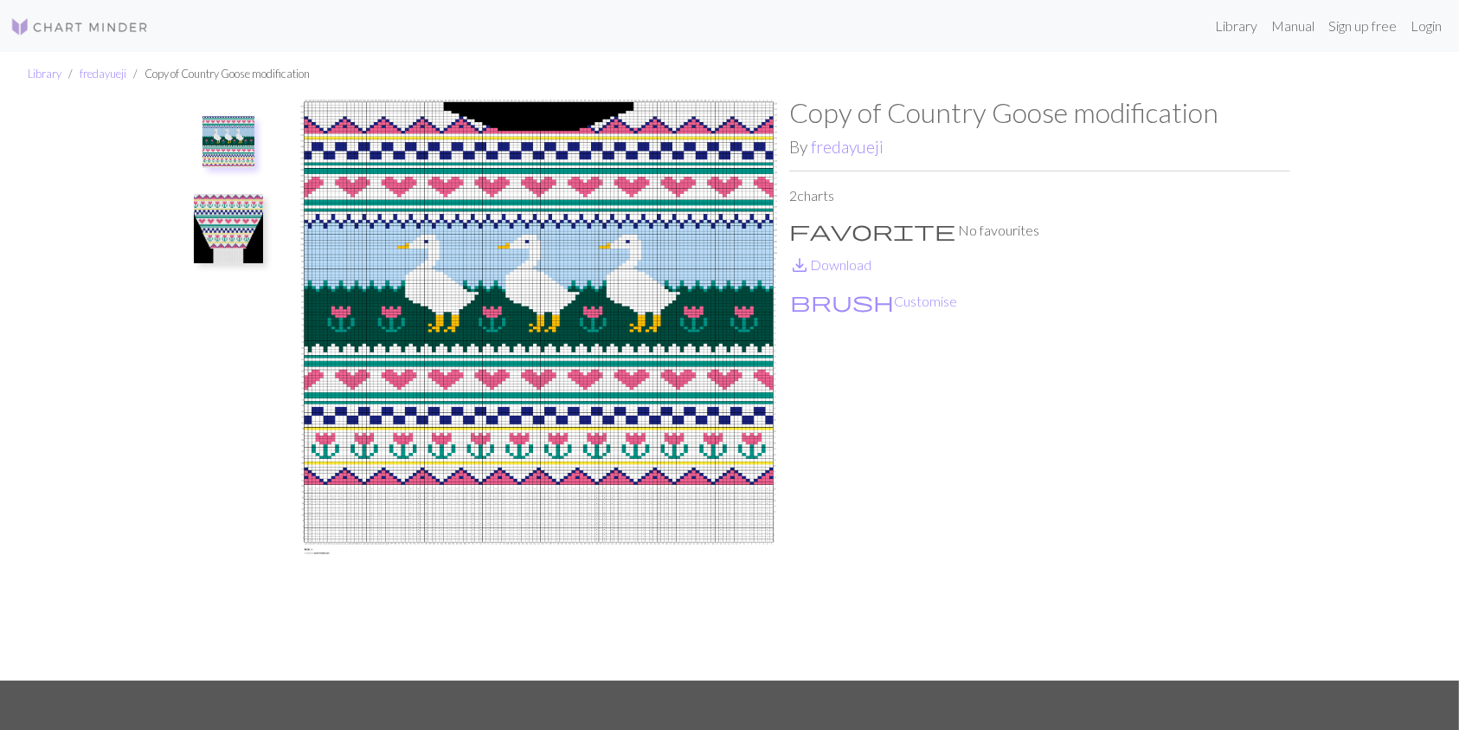
click at [235, 203] on img at bounding box center [228, 228] width 69 height 69
